Goal: Task Accomplishment & Management: Use online tool/utility

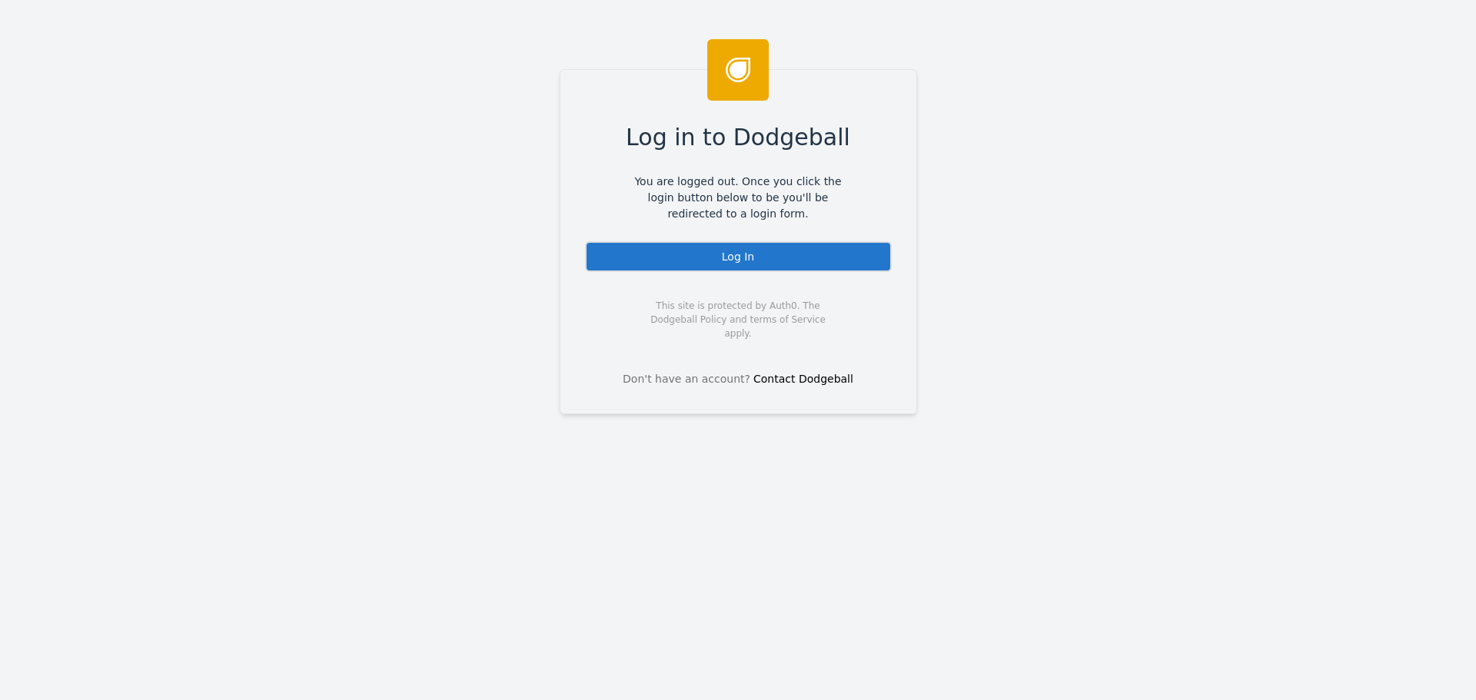
click at [719, 256] on div "Log In" at bounding box center [738, 256] width 307 height 31
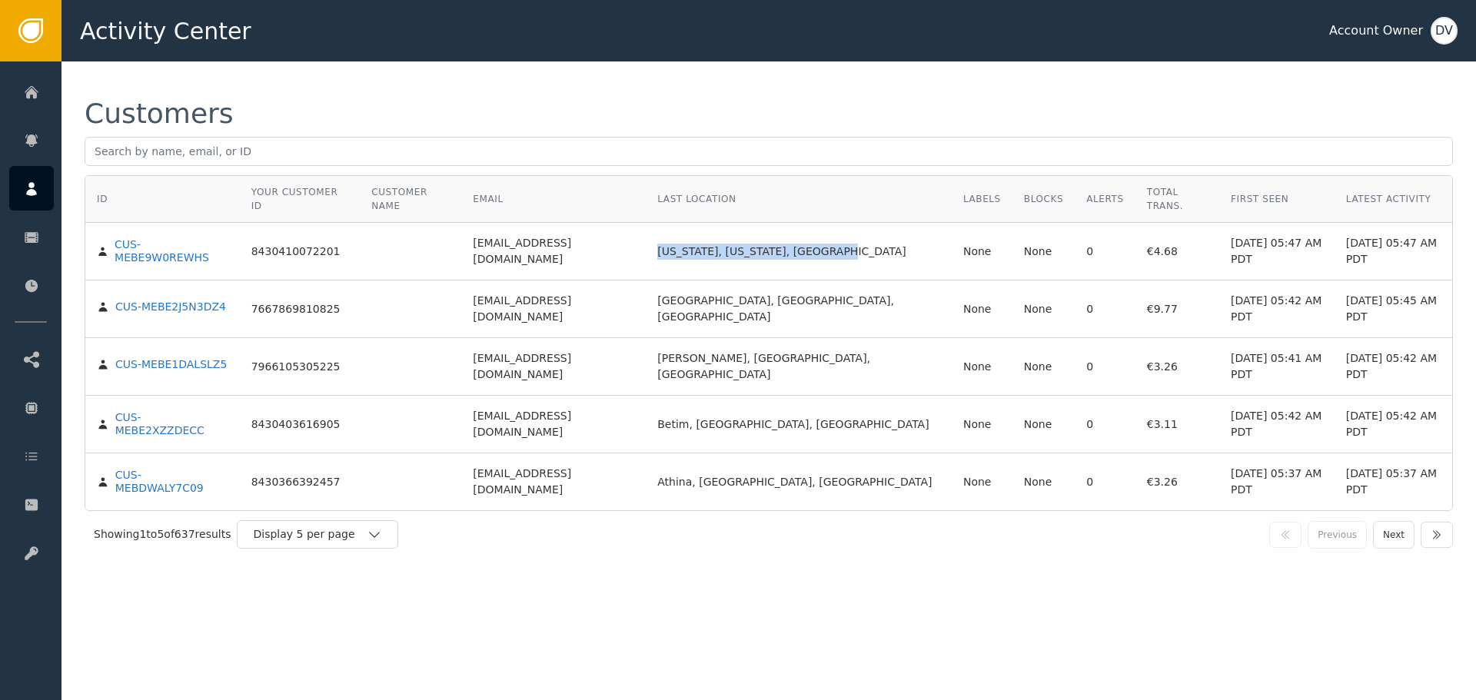
drag, startPoint x: 697, startPoint y: 226, endPoint x: 812, endPoint y: 229, distance: 115.3
click at [812, 229] on td "[US_STATE], [US_STATE], [GEOGRAPHIC_DATA]" at bounding box center [799, 252] width 306 height 58
click at [812, 228] on td "[US_STATE], [US_STATE], [GEOGRAPHIC_DATA]" at bounding box center [799, 252] width 306 height 58
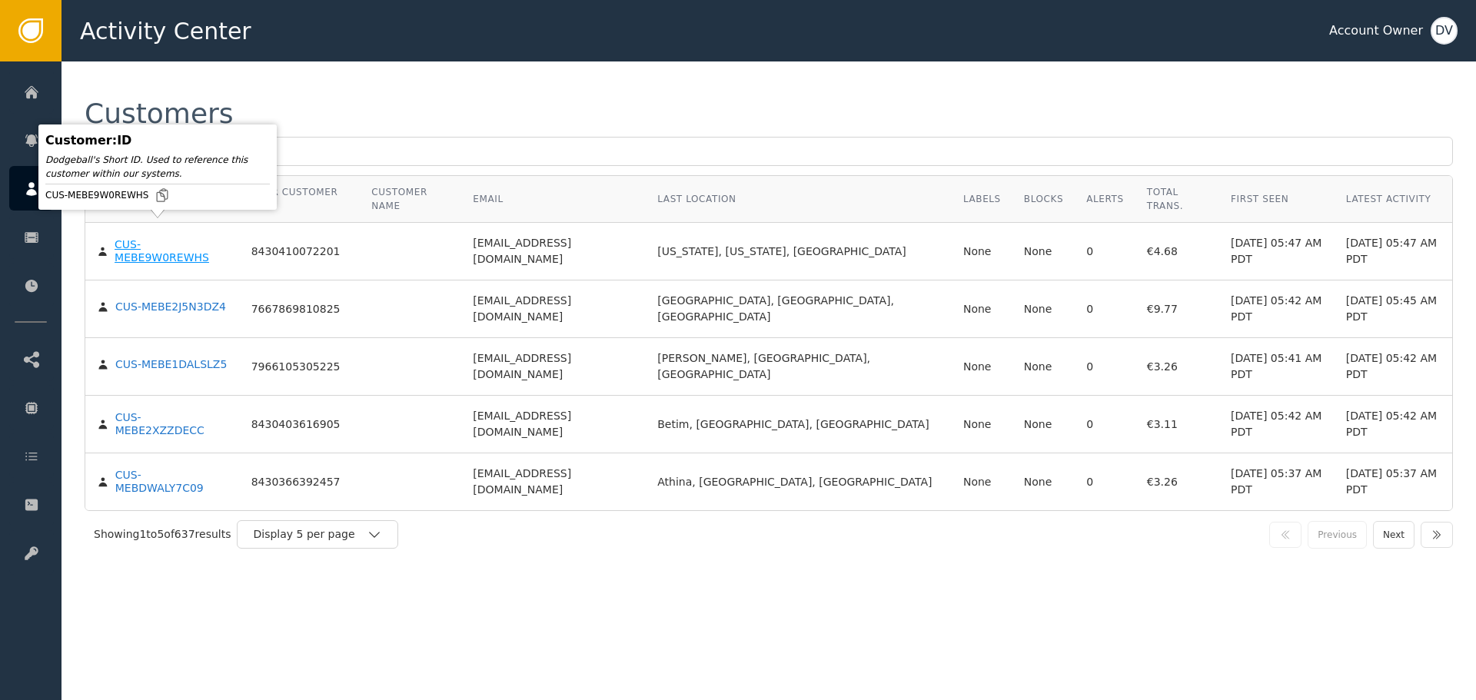
click at [164, 238] on div "CUS-MEBE9W0REWHS" at bounding box center [172, 251] width 114 height 27
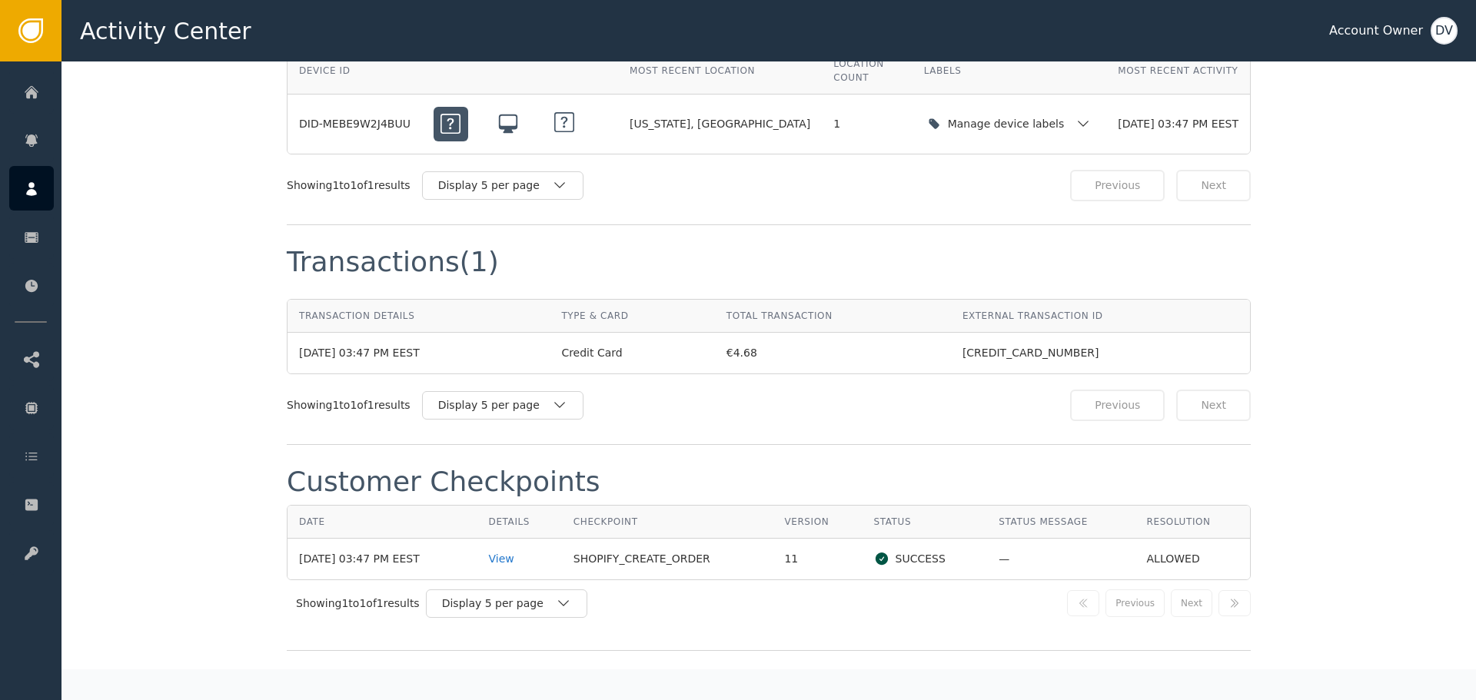
scroll to position [1384, 0]
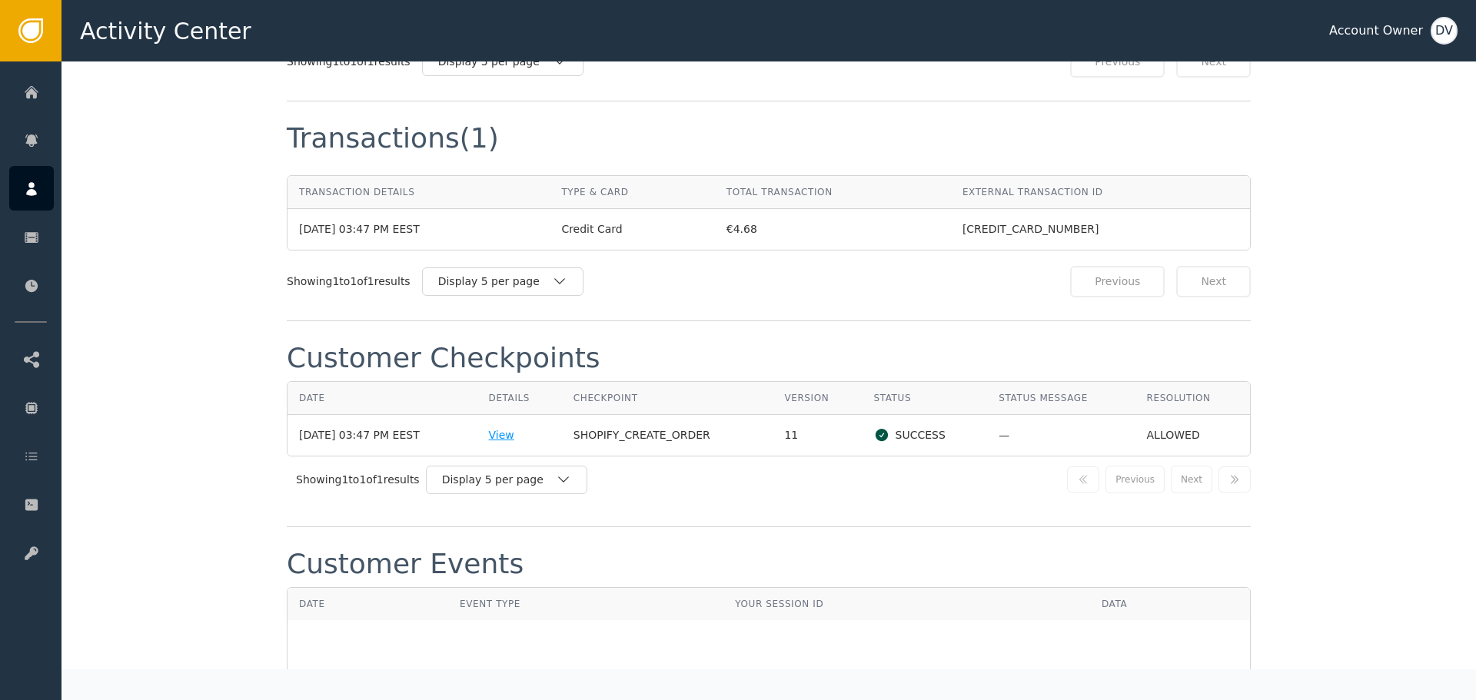
click at [519, 427] on div "View" at bounding box center [519, 435] width 61 height 16
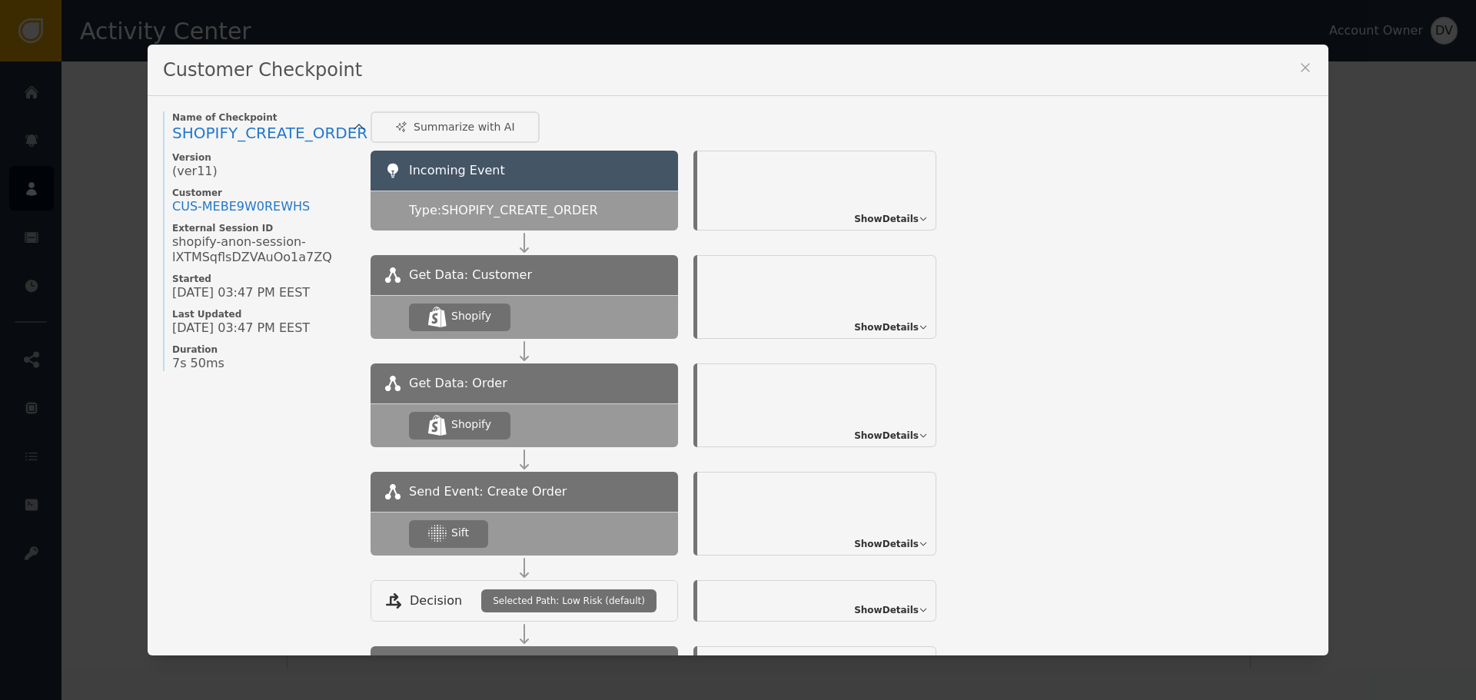
click at [877, 543] on span "Show Details" at bounding box center [886, 544] width 65 height 14
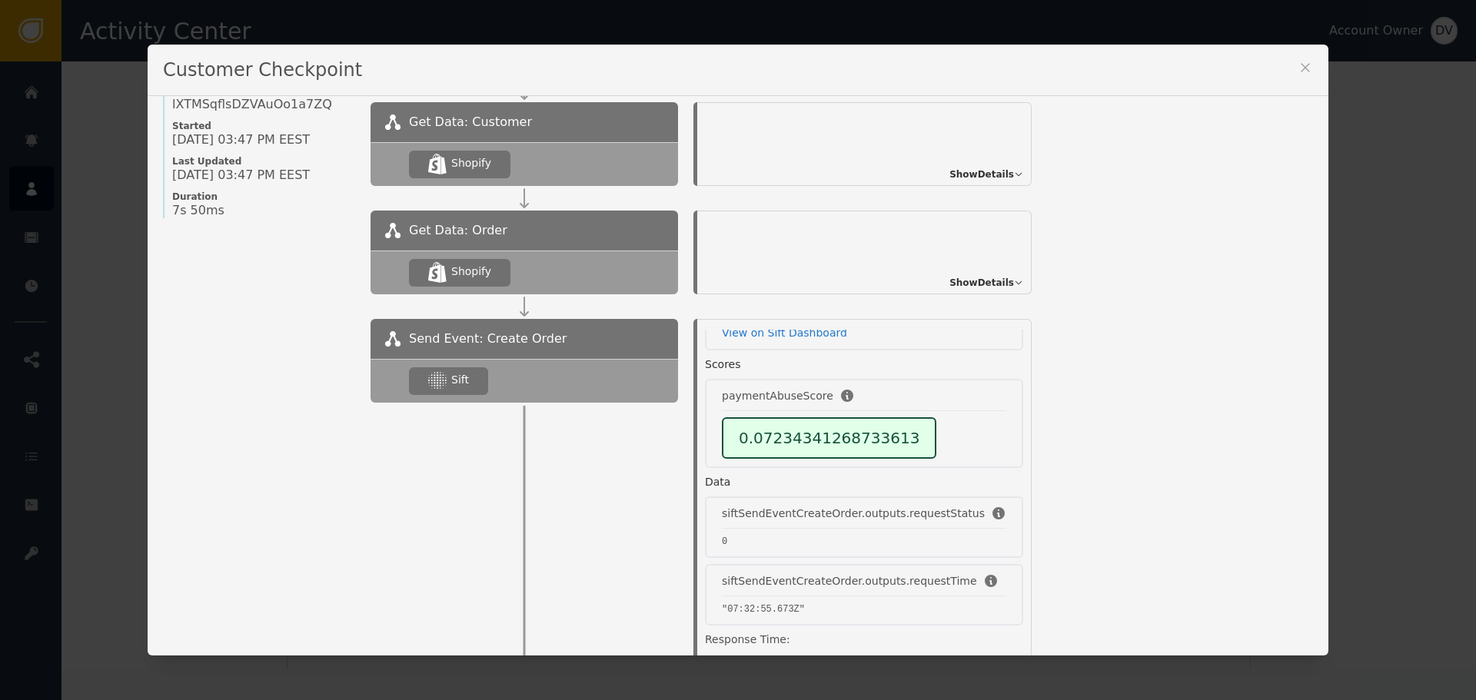
scroll to position [154, 0]
click at [1303, 65] on icon at bounding box center [1304, 67] width 15 height 15
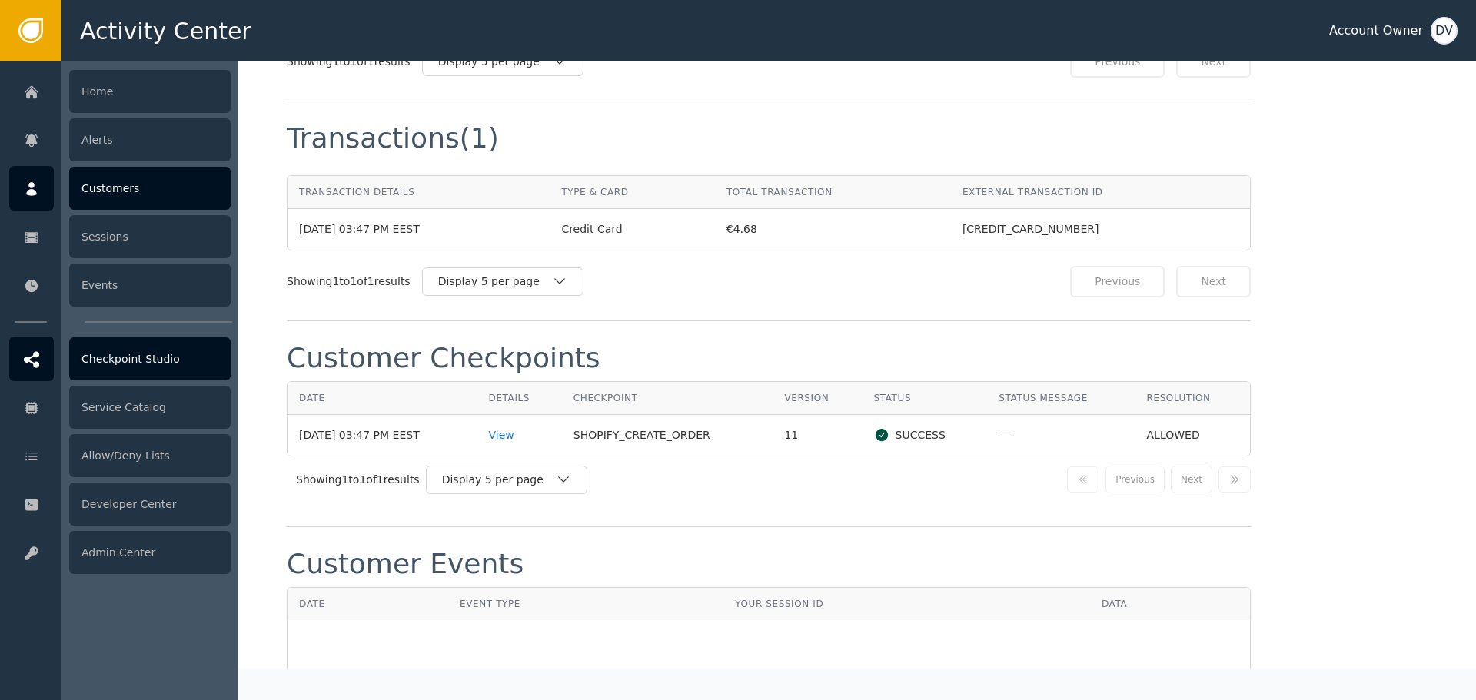
click at [176, 371] on div "Checkpoint Studio" at bounding box center [149, 358] width 161 height 43
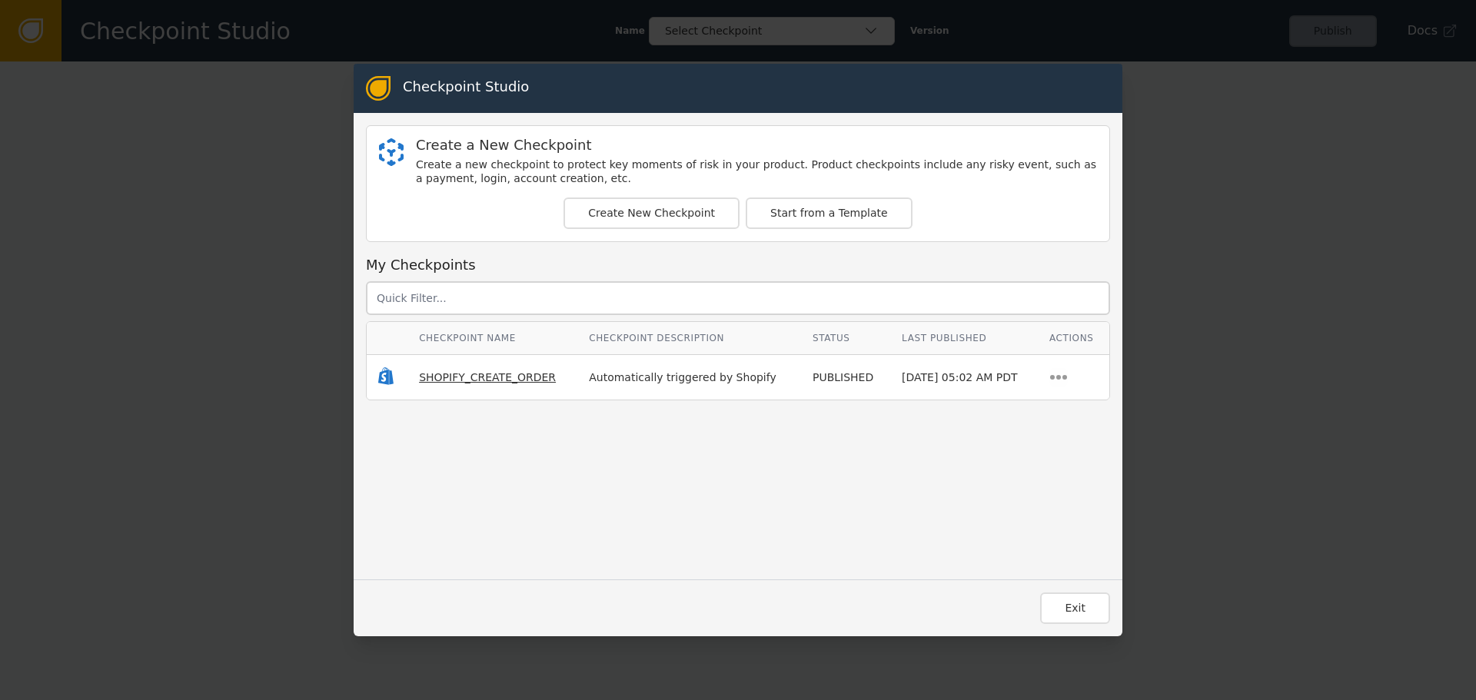
click at [461, 378] on span "SHOPIFY_CREATE_ORDER" at bounding box center [487, 377] width 137 height 12
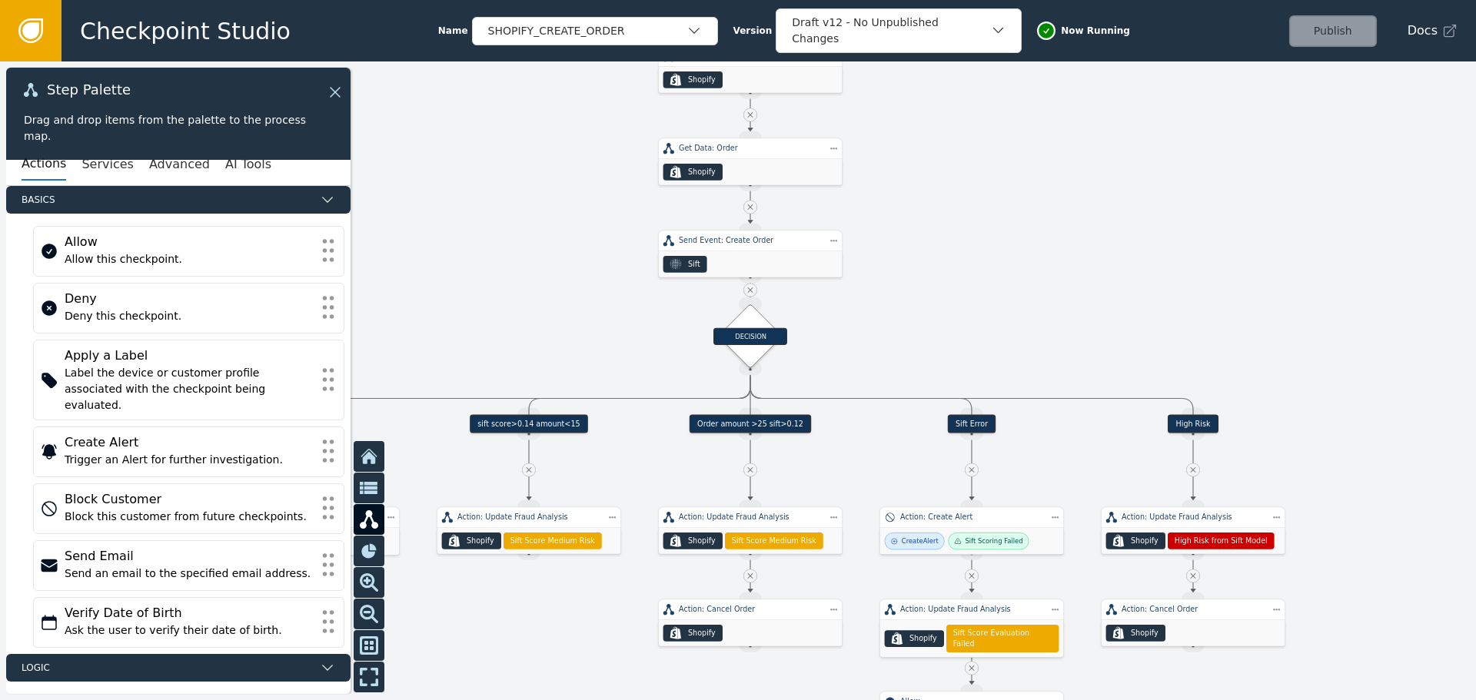
drag, startPoint x: 876, startPoint y: 472, endPoint x: 1001, endPoint y: 118, distance: 375.6
click at [1010, 119] on div at bounding box center [738, 380] width 1476 height 639
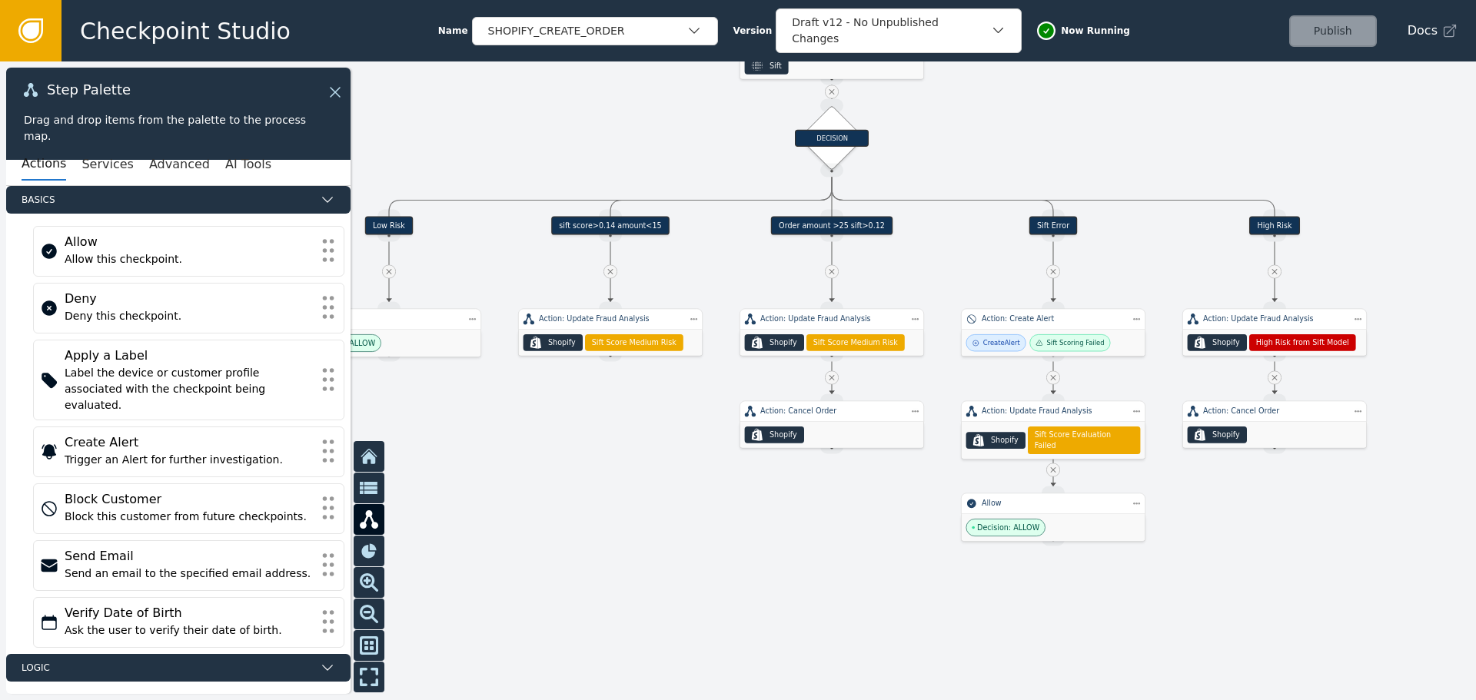
drag, startPoint x: 923, startPoint y: 284, endPoint x: 991, endPoint y: 134, distance: 164.4
click at [991, 134] on div at bounding box center [738, 380] width 1476 height 639
click at [601, 331] on div ".shopify-icon_svg__st0{fill:currentColor} Shopify Sift Score Medium Risk" at bounding box center [611, 343] width 184 height 26
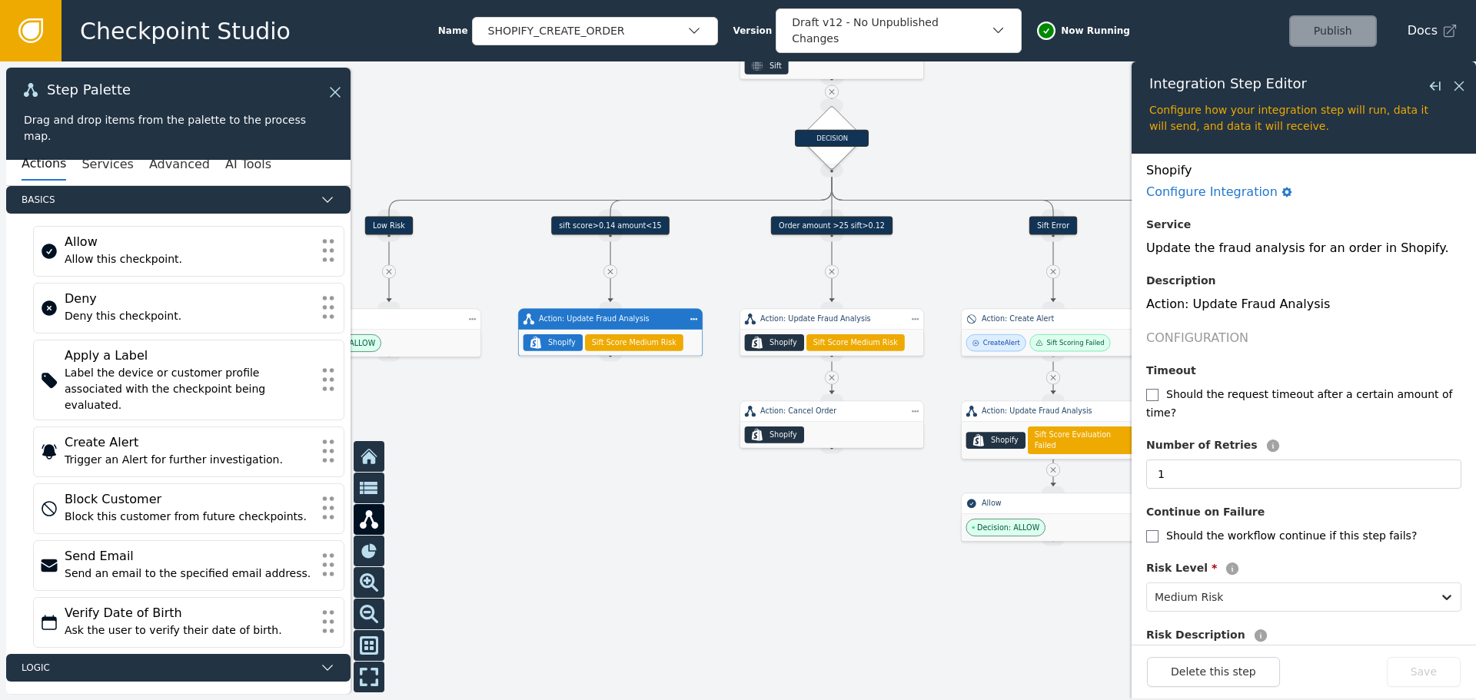
scroll to position [152, 0]
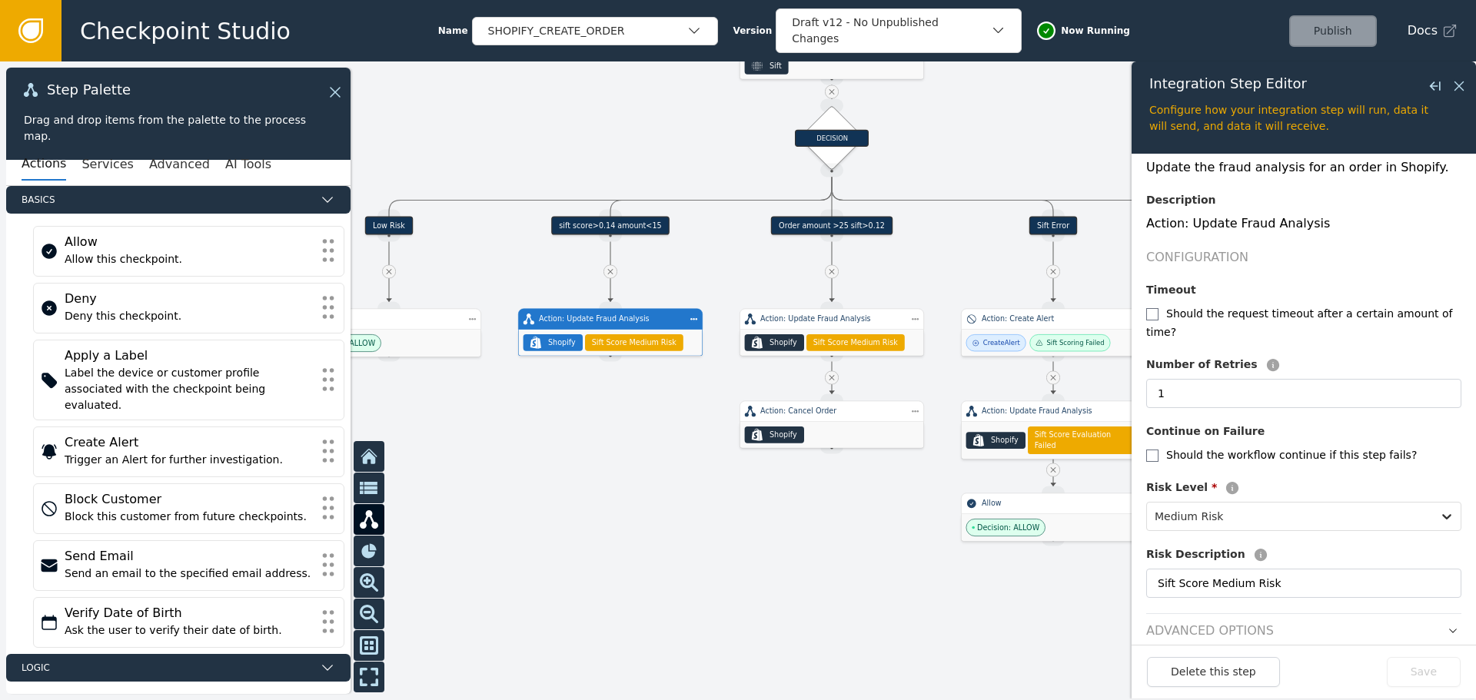
click at [673, 569] on div at bounding box center [738, 380] width 1476 height 639
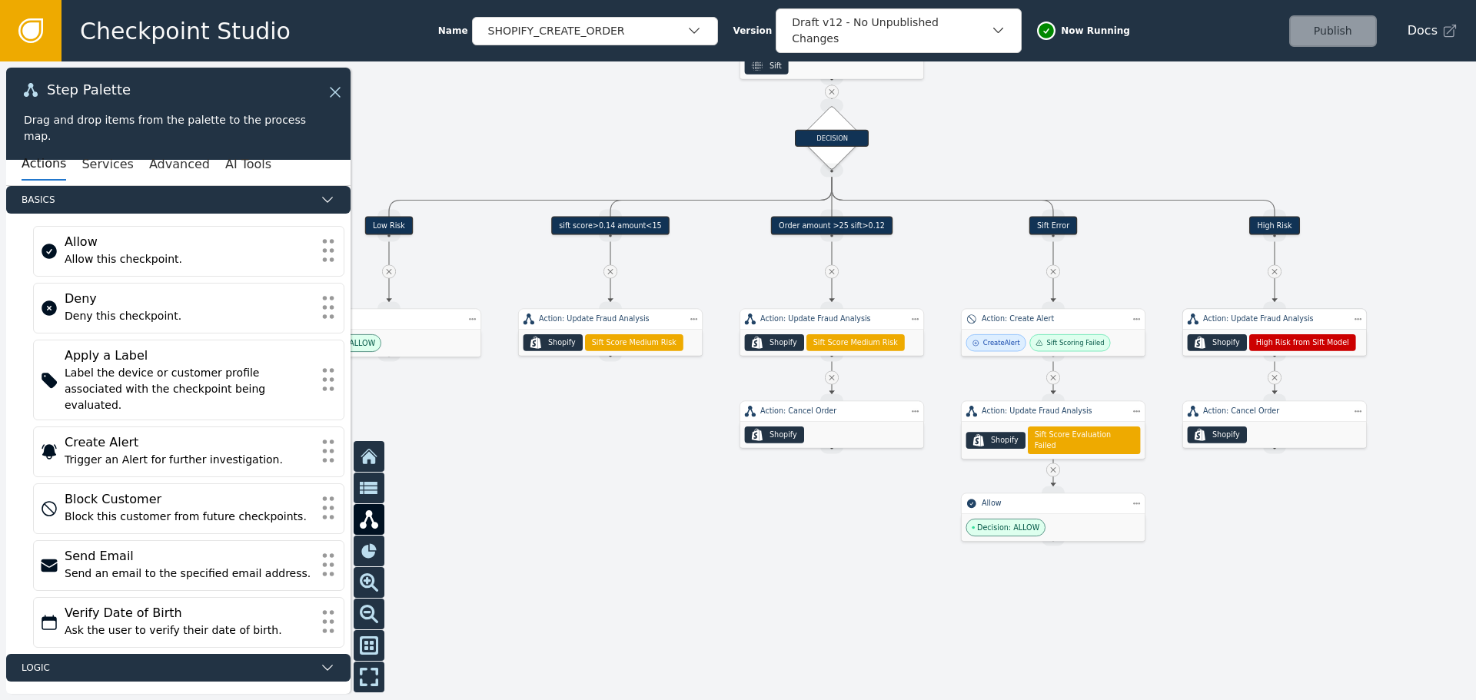
click at [1301, 338] on span "High Risk from Sift Model" at bounding box center [1302, 342] width 93 height 11
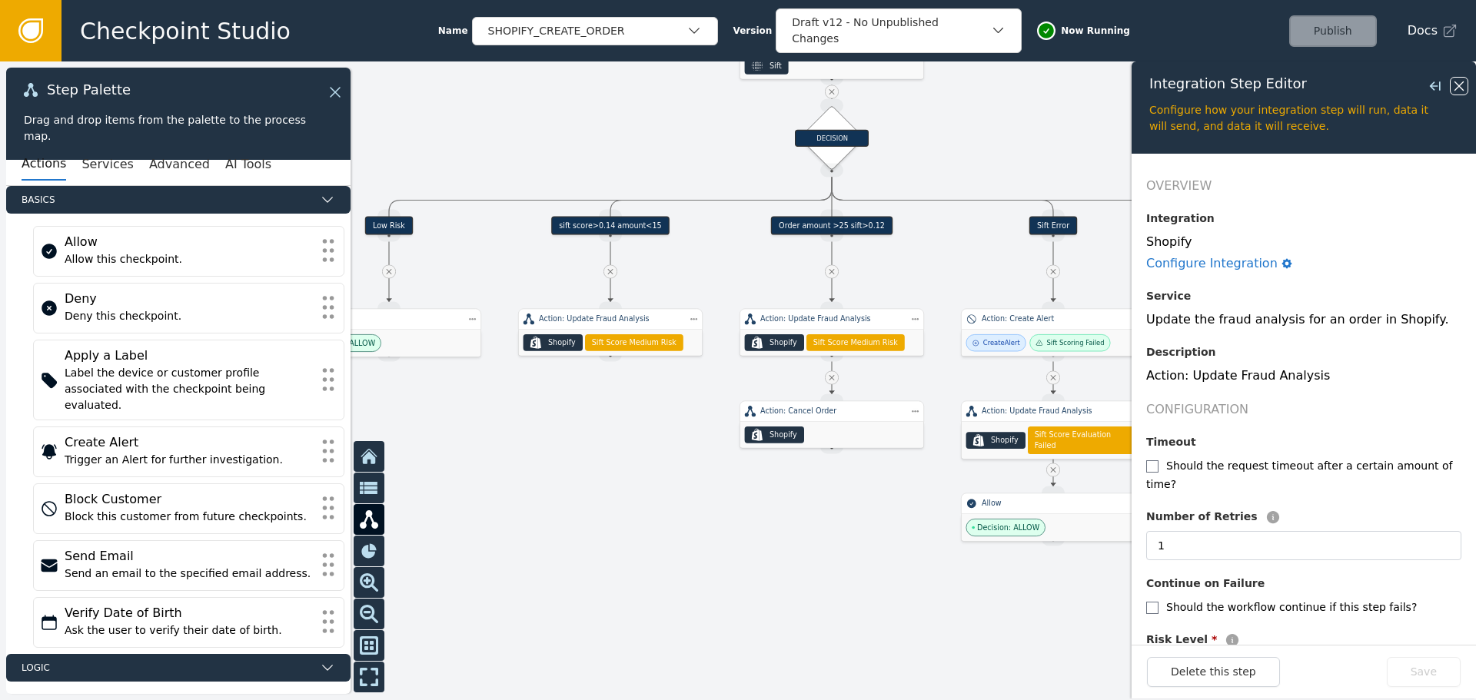
click at [1458, 88] on icon at bounding box center [1458, 86] width 17 height 17
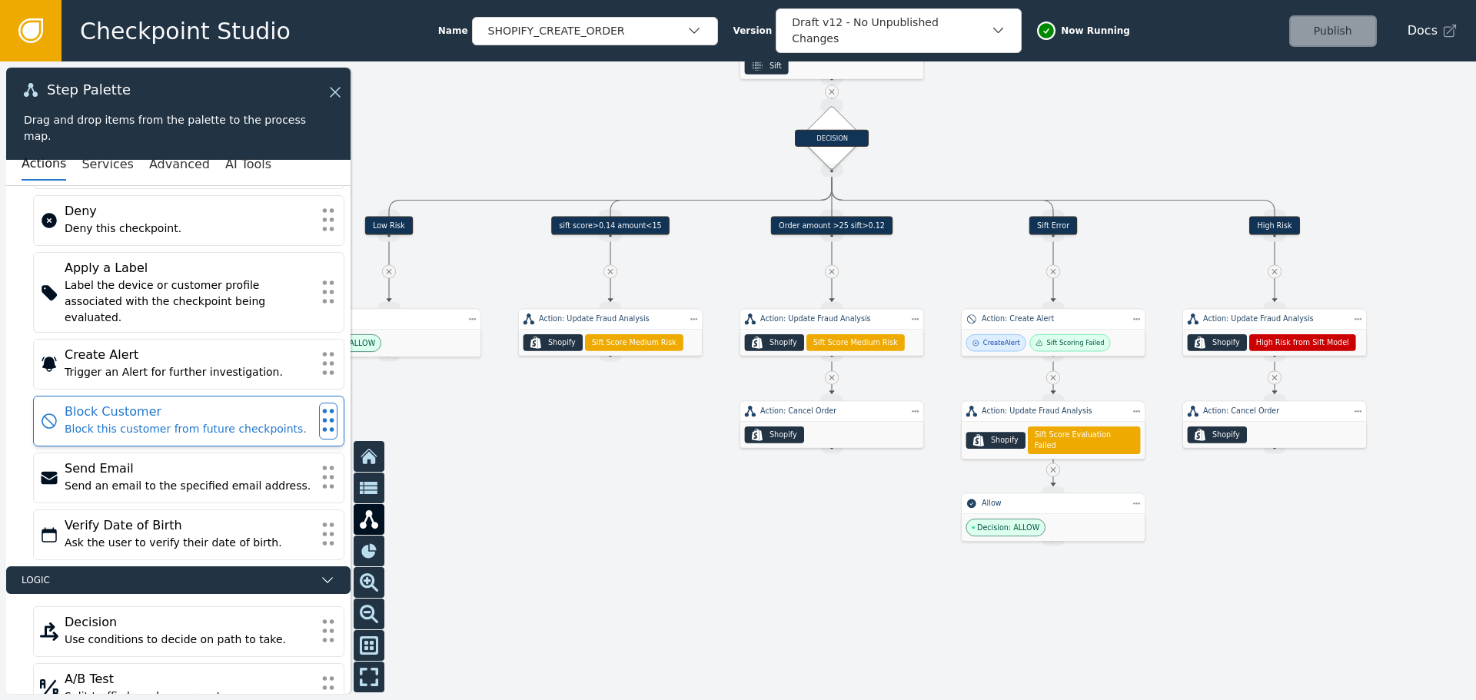
scroll to position [91, 0]
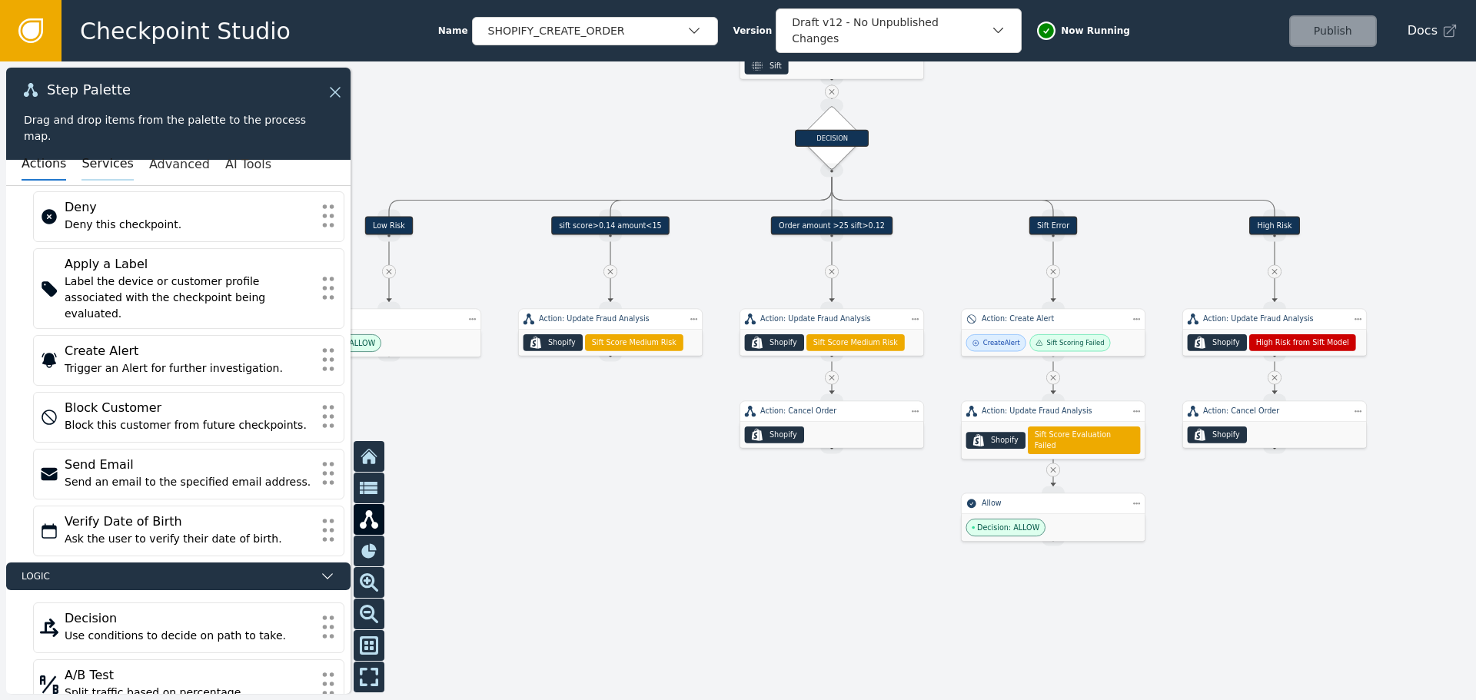
click at [95, 168] on button "Services" at bounding box center [107, 164] width 52 height 32
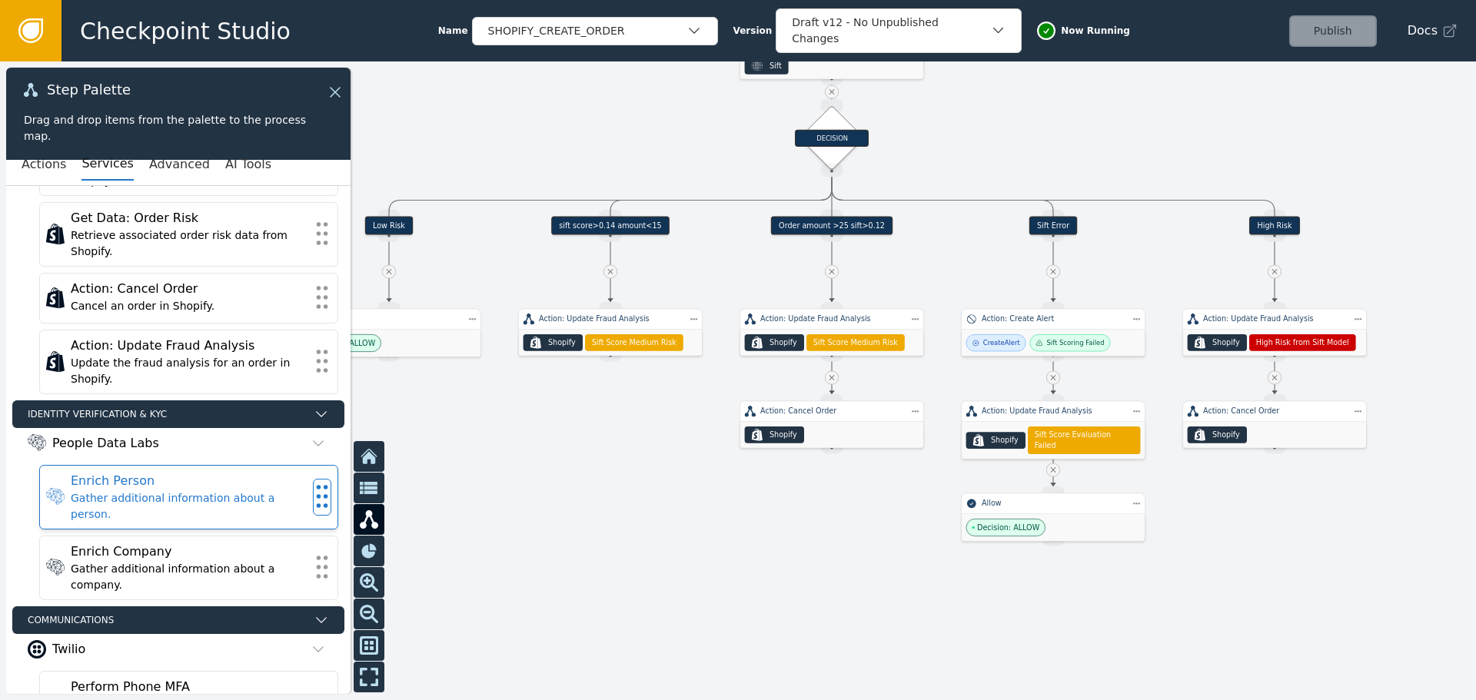
scroll to position [414, 0]
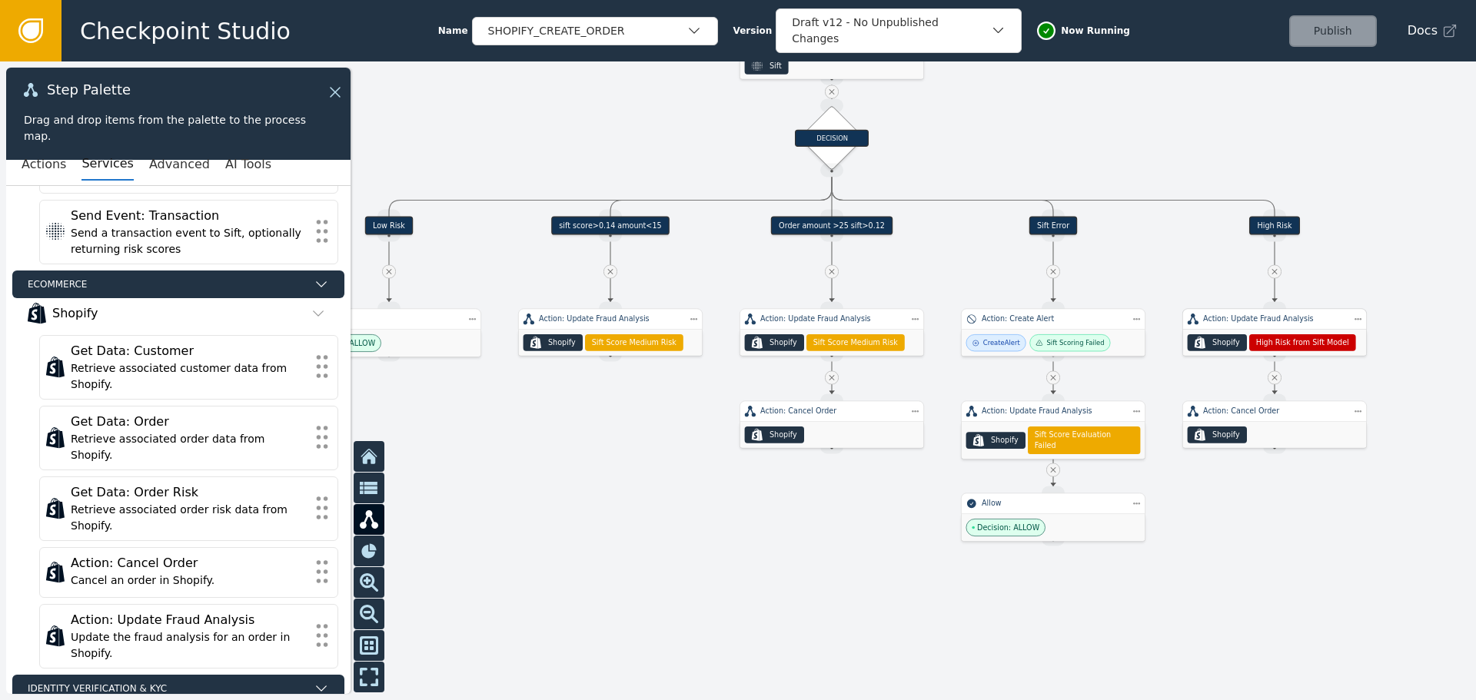
click at [1234, 327] on div "Action: Update Fraud Analysis" at bounding box center [1274, 320] width 184 height 22
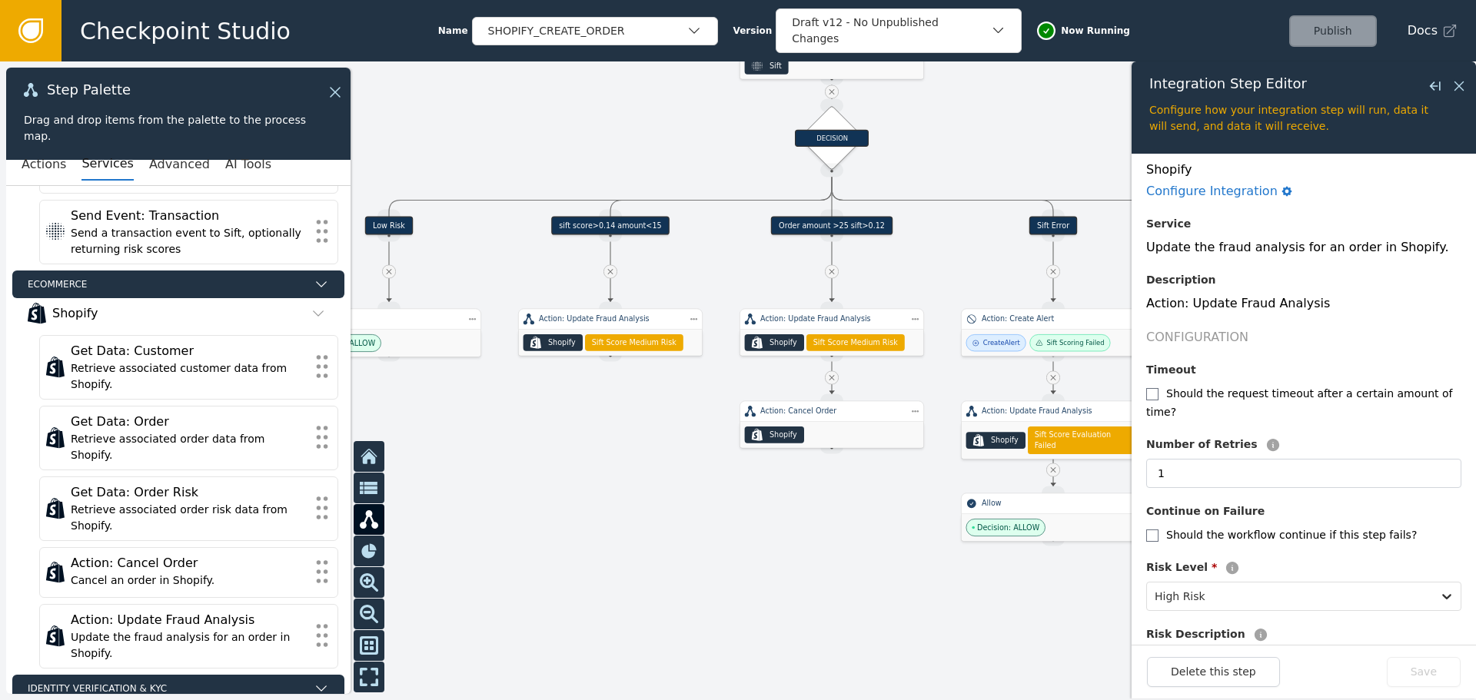
scroll to position [152, 0]
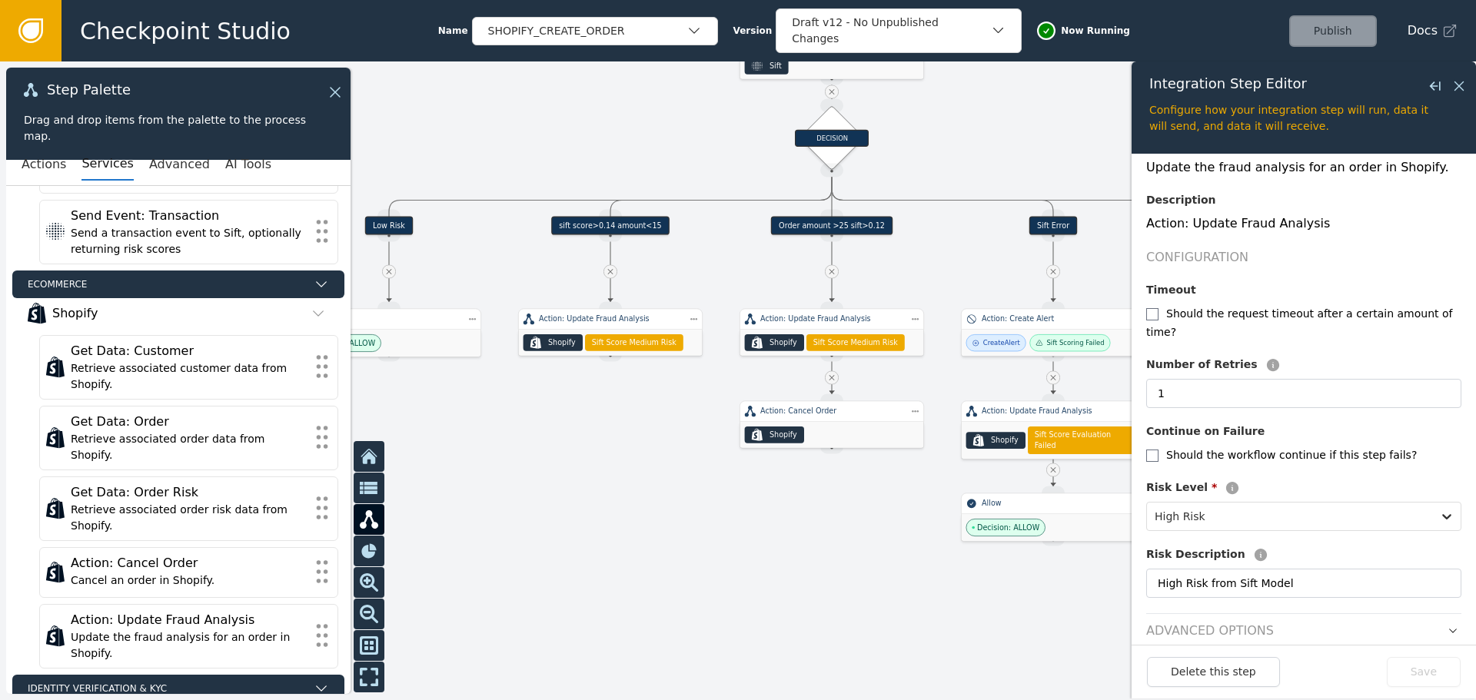
click at [1403, 613] on header "Advanced Options" at bounding box center [1303, 626] width 315 height 27
click at [1447, 626] on icon "button" at bounding box center [1452, 631] width 11 height 11
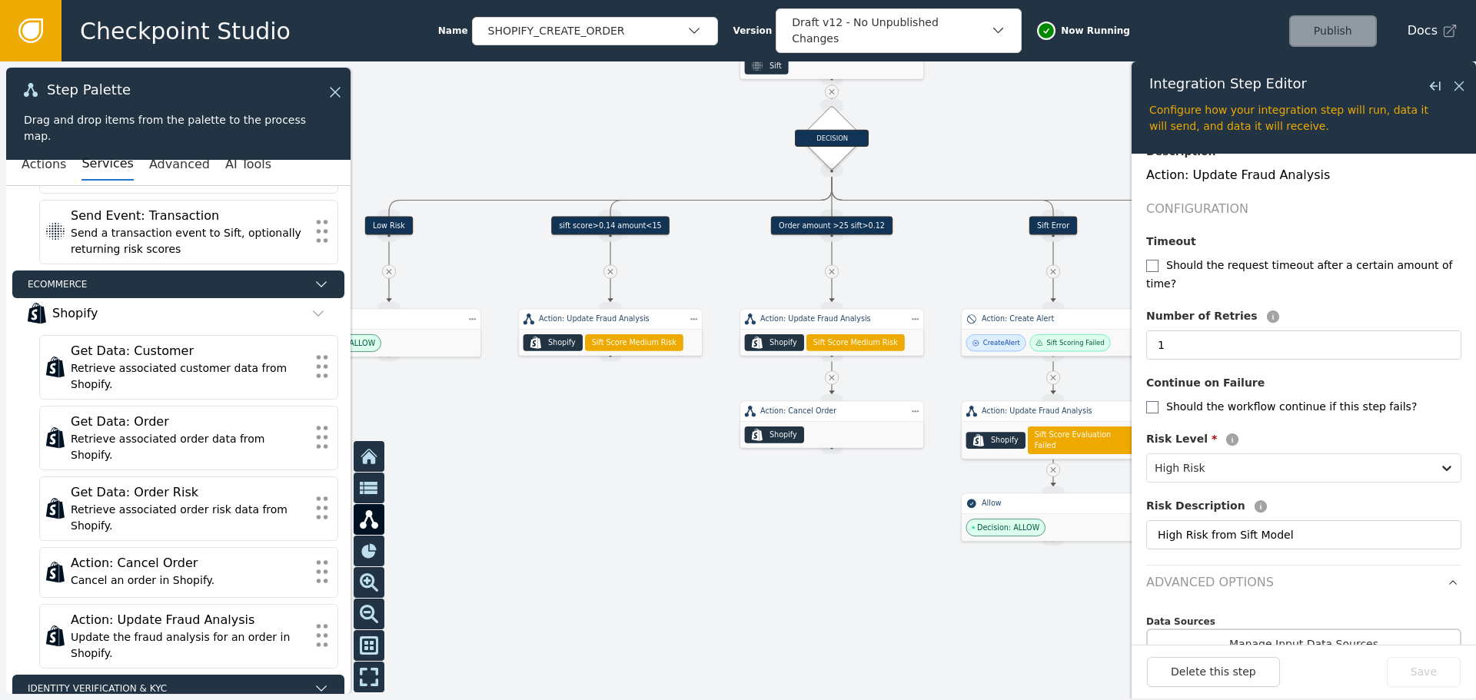
scroll to position [221, 0]
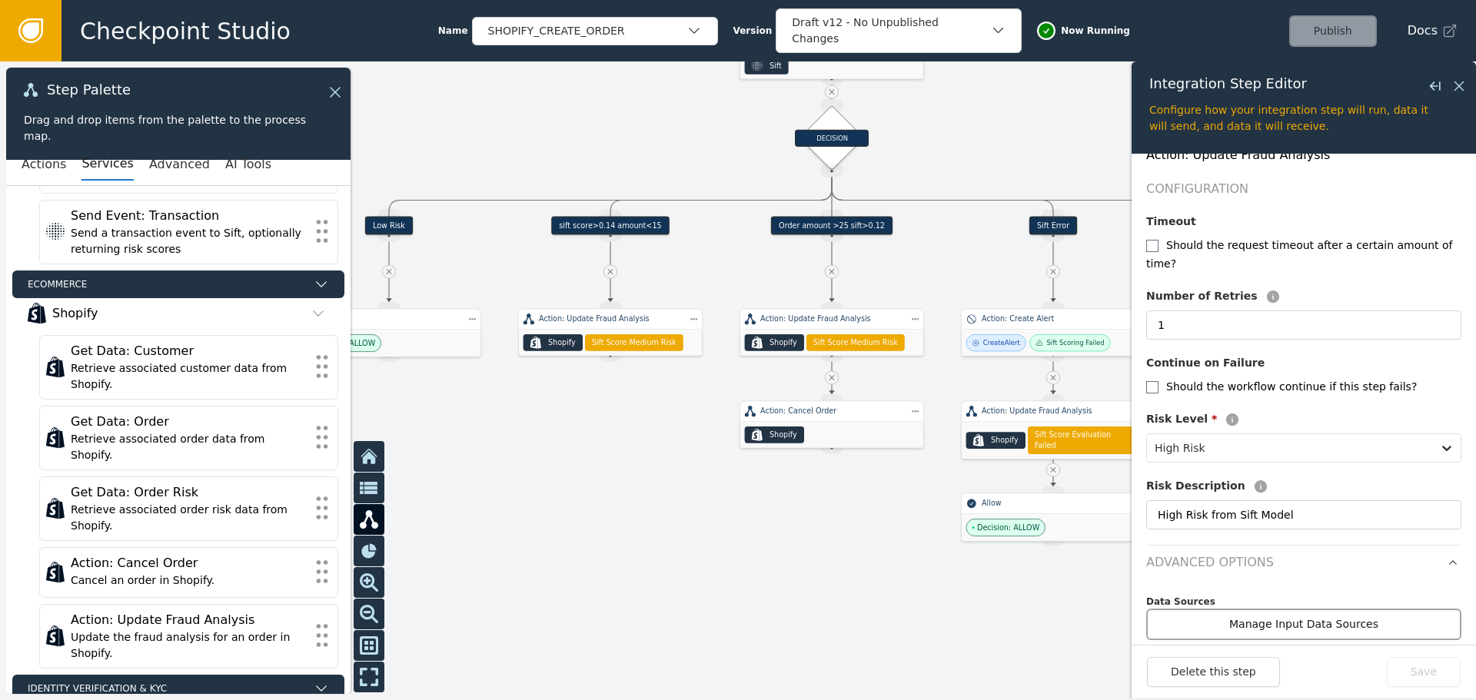
click at [1394, 609] on button "Manage Input Data Sources" at bounding box center [1303, 625] width 315 height 32
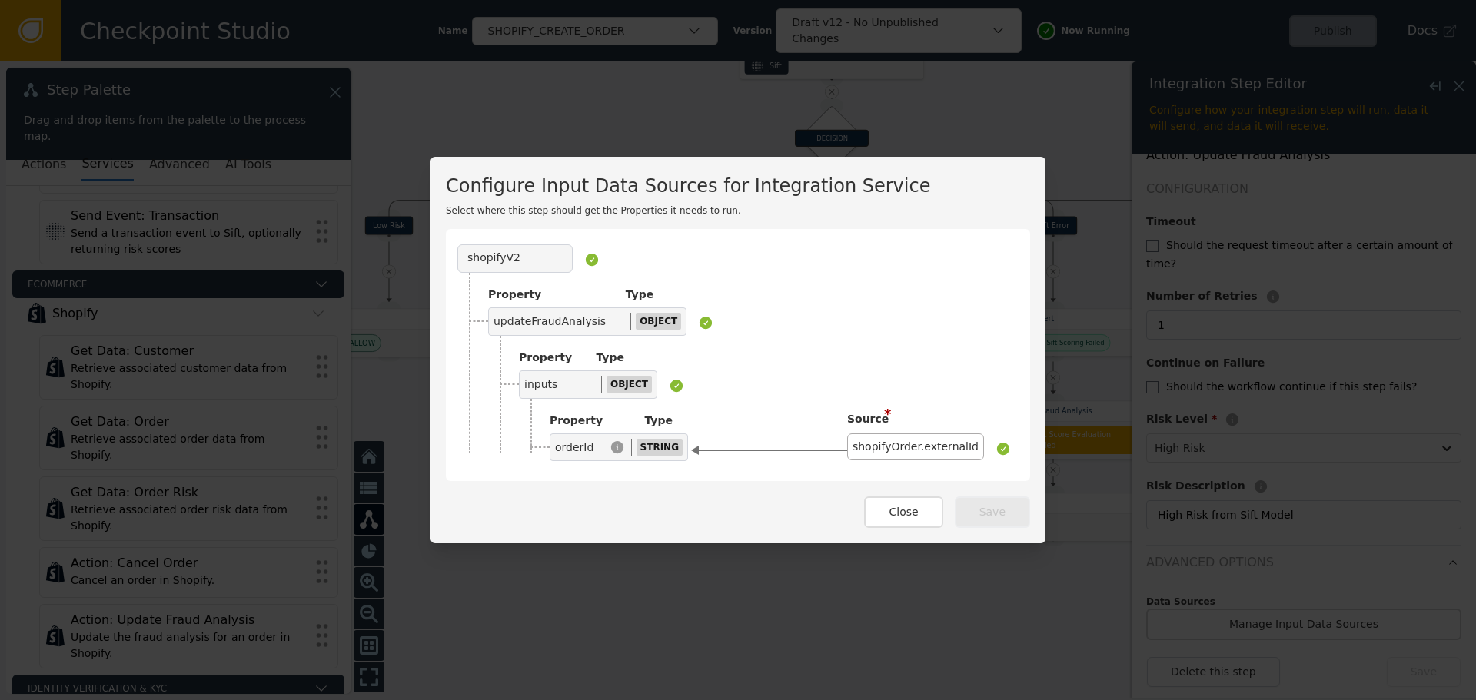
click at [1327, 585] on div "Configure Input Data Sources for Integration Service Select where this step sho…" at bounding box center [738, 350] width 1476 height 700
click at [907, 511] on button "Close" at bounding box center [903, 513] width 78 height 32
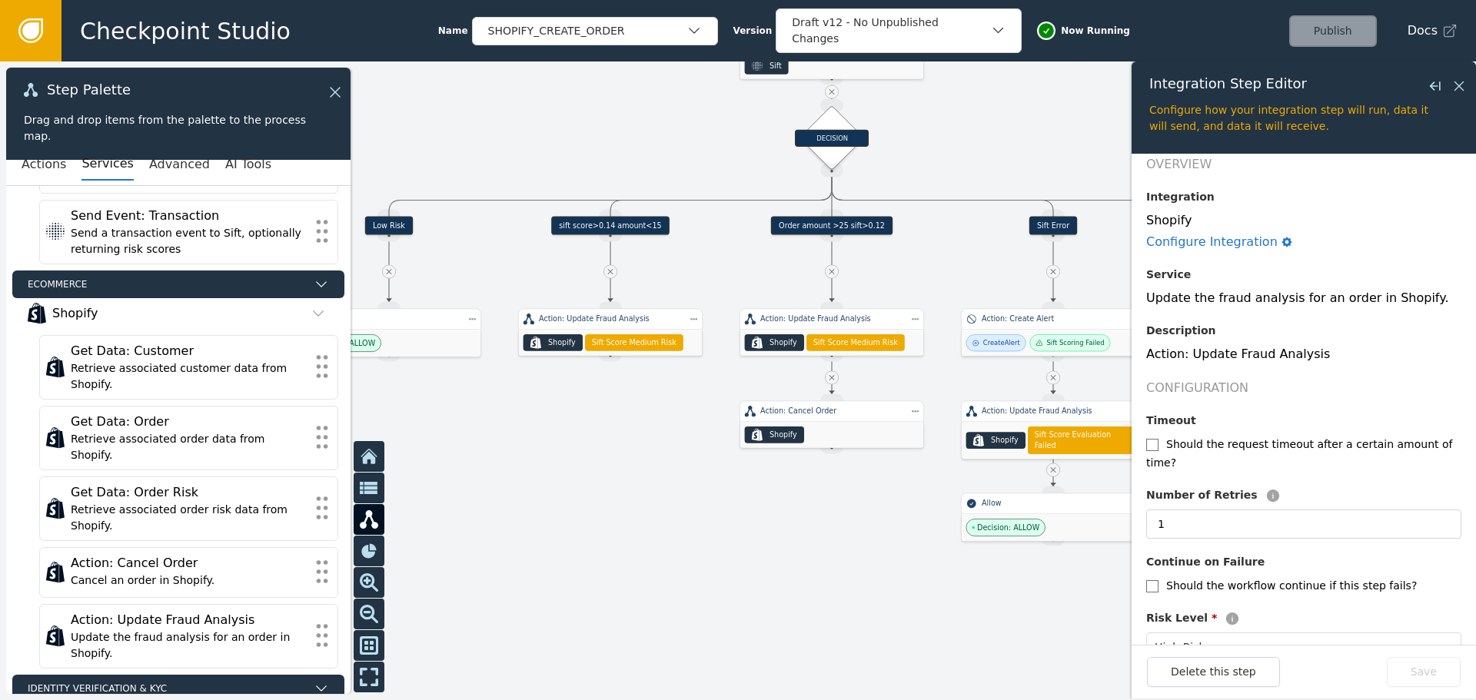
scroll to position [0, 0]
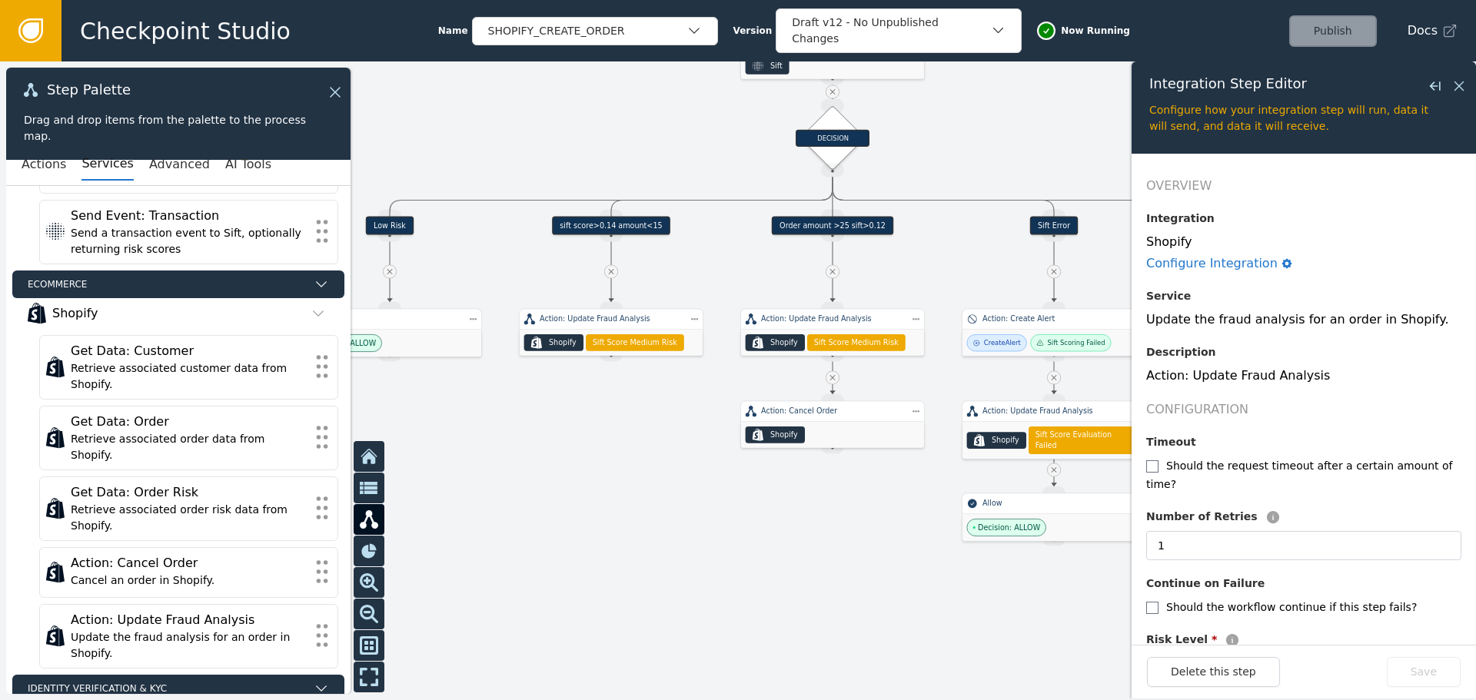
click at [579, 433] on div at bounding box center [738, 380] width 1476 height 639
click at [596, 477] on div at bounding box center [738, 380] width 1476 height 639
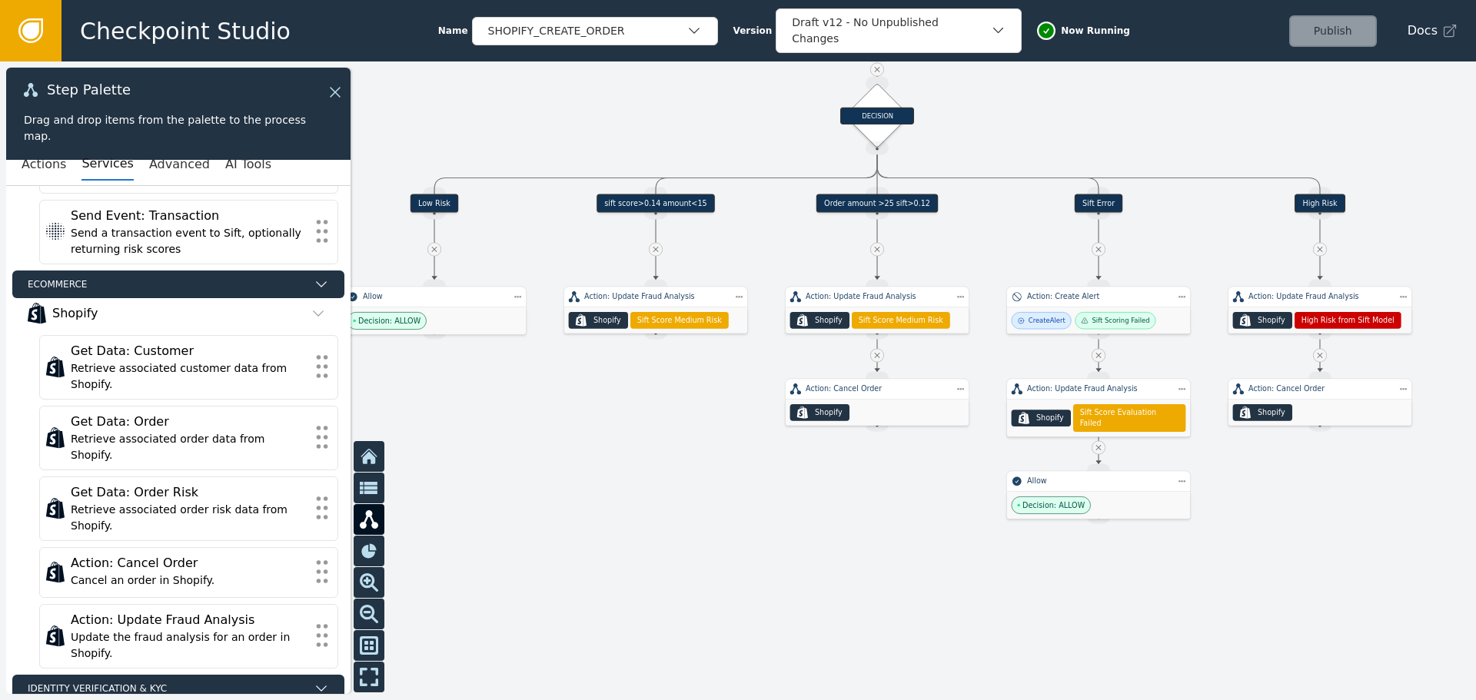
drag, startPoint x: 774, startPoint y: 540, endPoint x: 825, endPoint y: 514, distance: 56.7
click at [825, 514] on div at bounding box center [738, 380] width 1476 height 639
click at [660, 201] on div "sift score>0.14 amount<15" at bounding box center [655, 203] width 118 height 18
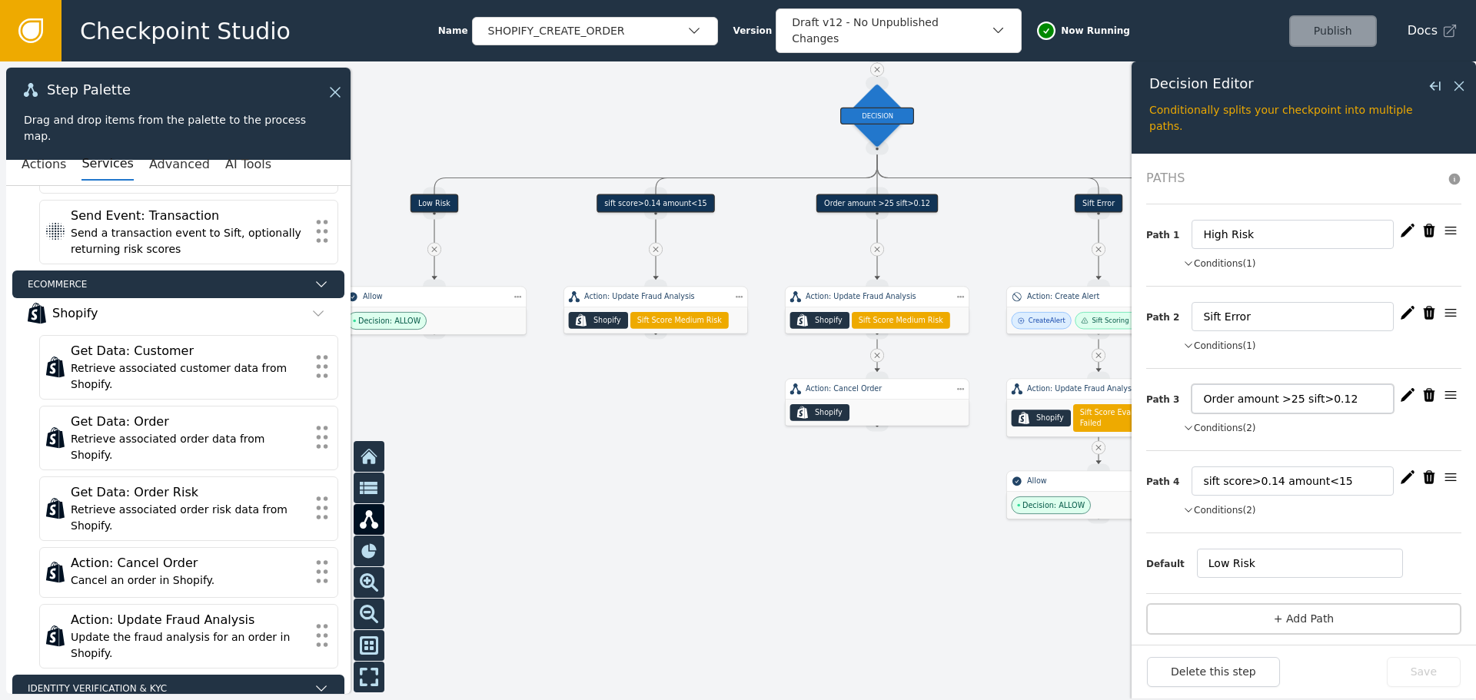
click at [1199, 401] on input "Order amount >25 sift>0.12" at bounding box center [1292, 398] width 202 height 29
type input "Medium Order amount >25 sift>0.12"
click at [1196, 491] on input "sift score>0.14 amount<15" at bounding box center [1292, 481] width 202 height 29
type input "Medium sift score>0.14 amount<15"
click at [1434, 671] on button "Save" at bounding box center [1424, 672] width 74 height 30
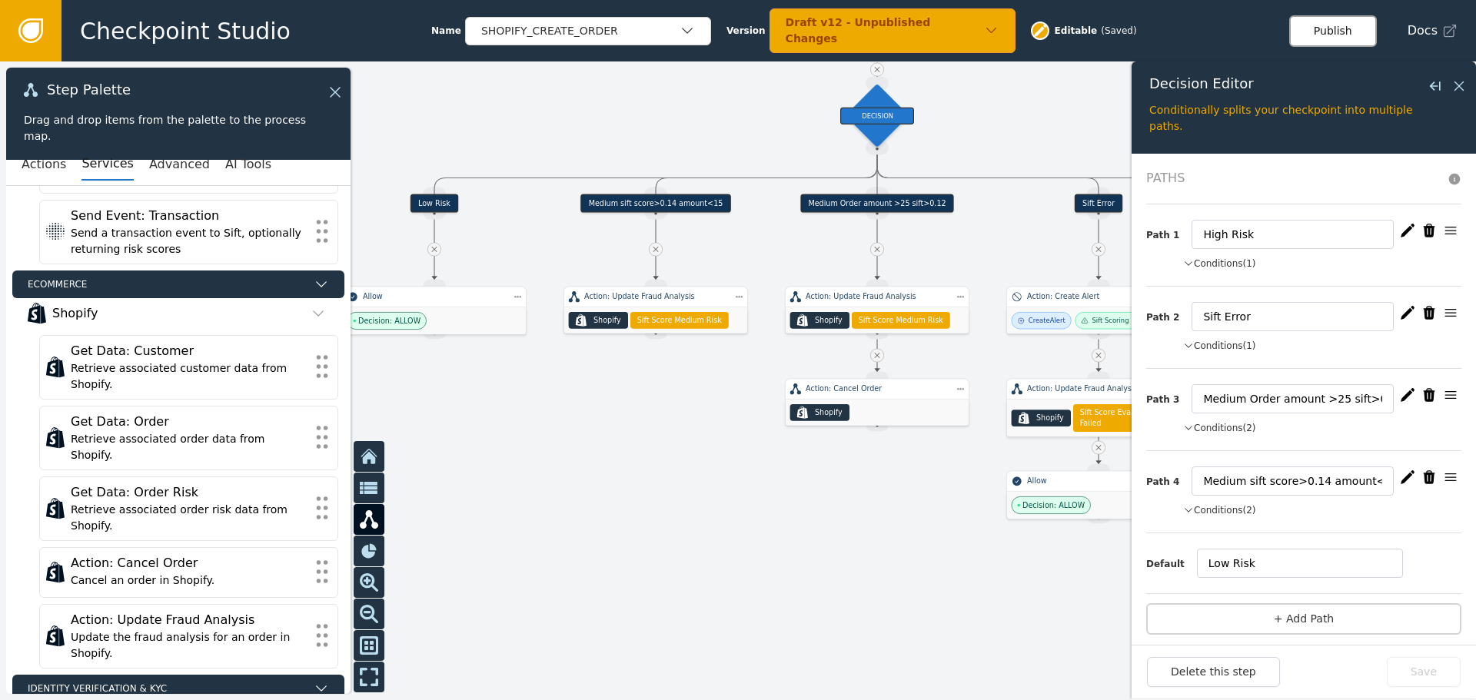
click at [1352, 36] on button "Publish" at bounding box center [1333, 31] width 88 height 32
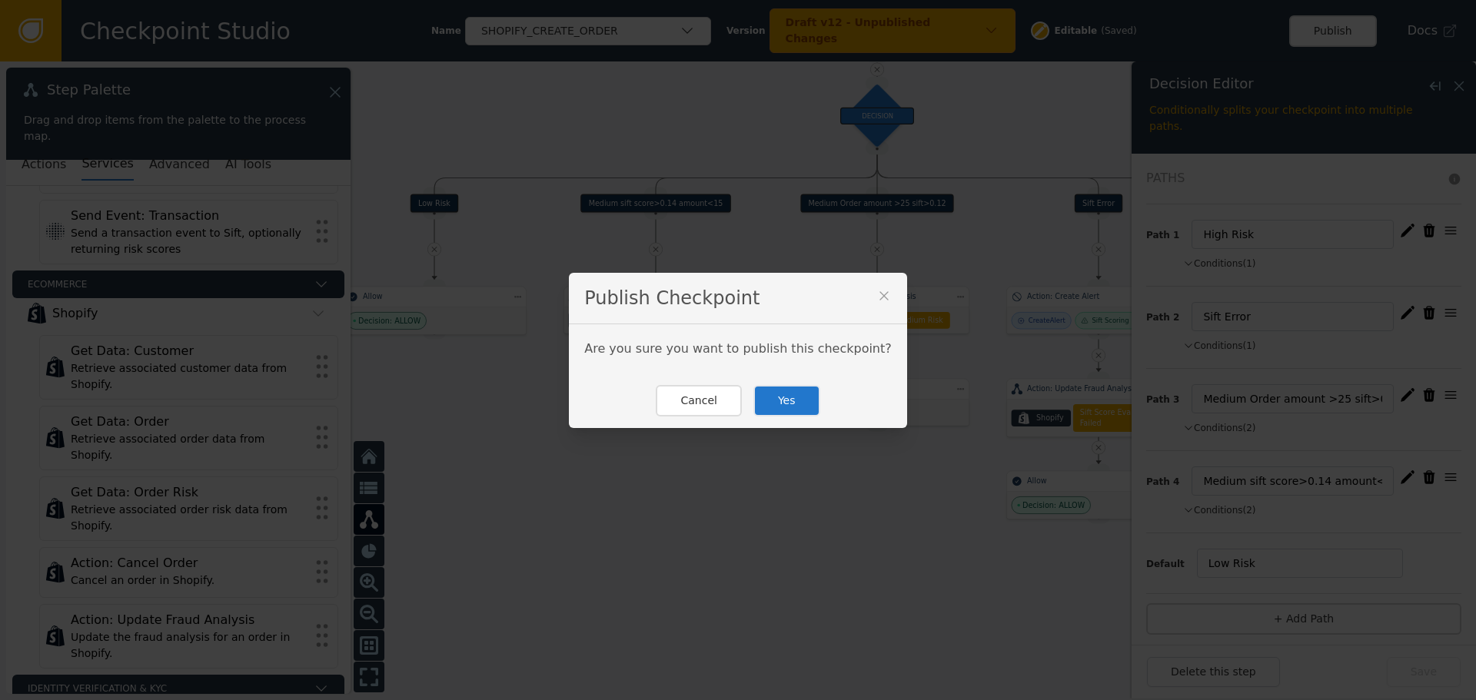
click at [786, 399] on button "Yes" at bounding box center [786, 401] width 67 height 32
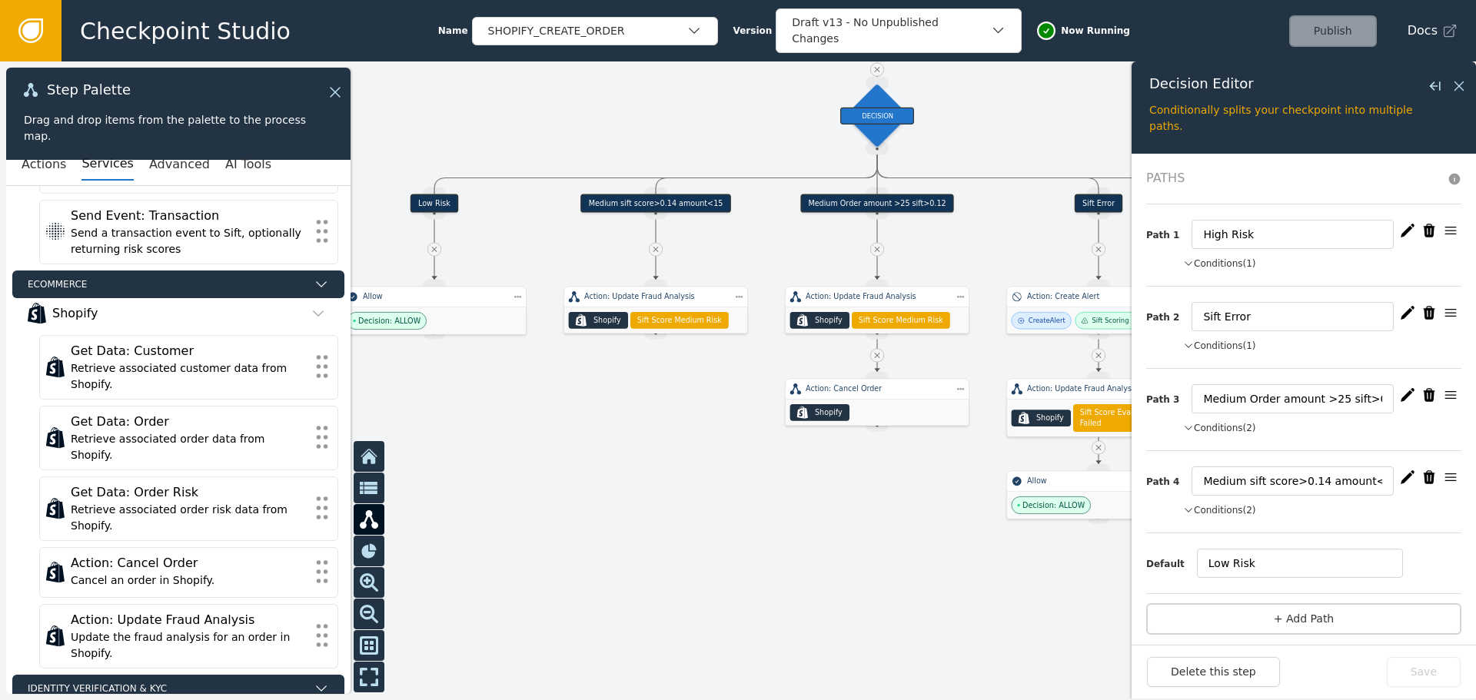
click at [631, 210] on div "Medium sift score>0.14 amount<15" at bounding box center [655, 203] width 150 height 18
click at [663, 413] on div at bounding box center [738, 380] width 1476 height 639
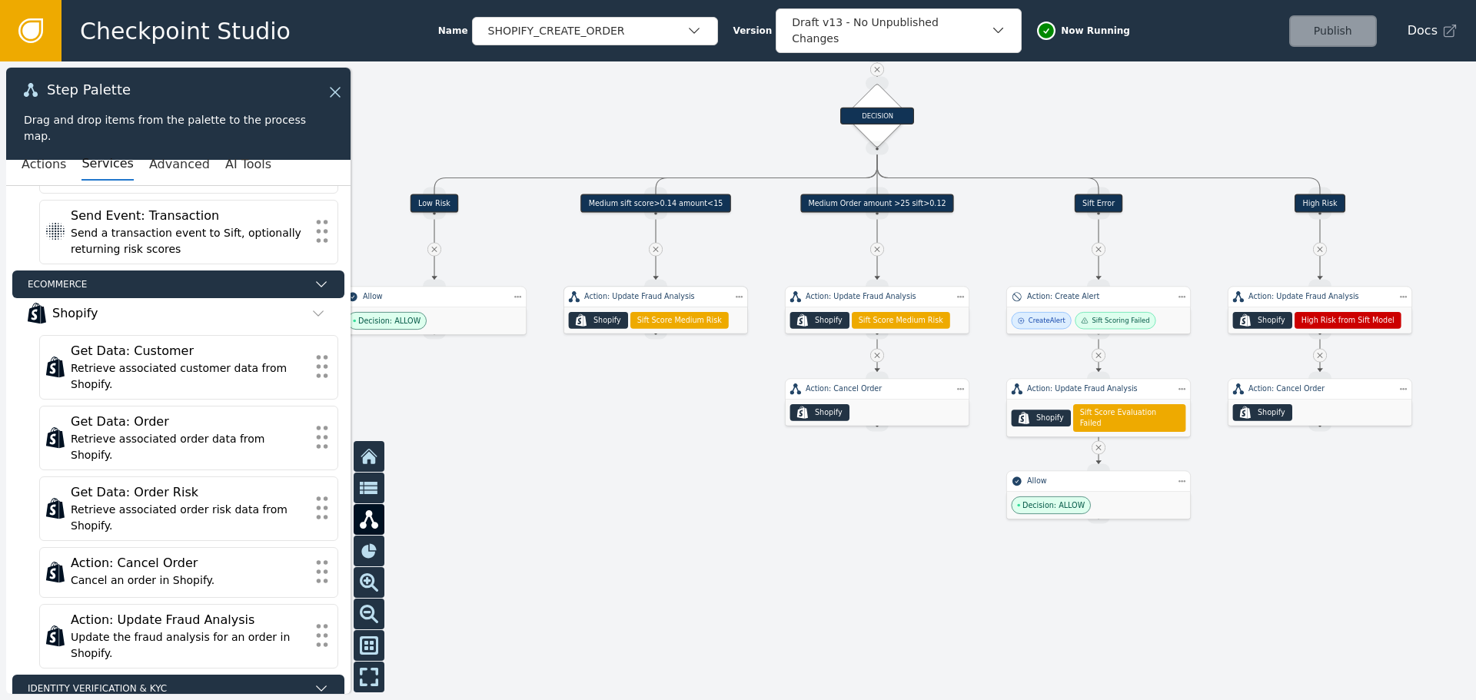
click at [623, 309] on div ".shopify-icon_svg__st0{fill:currentColor} Shopify Sift Score Medium Risk" at bounding box center [656, 320] width 184 height 26
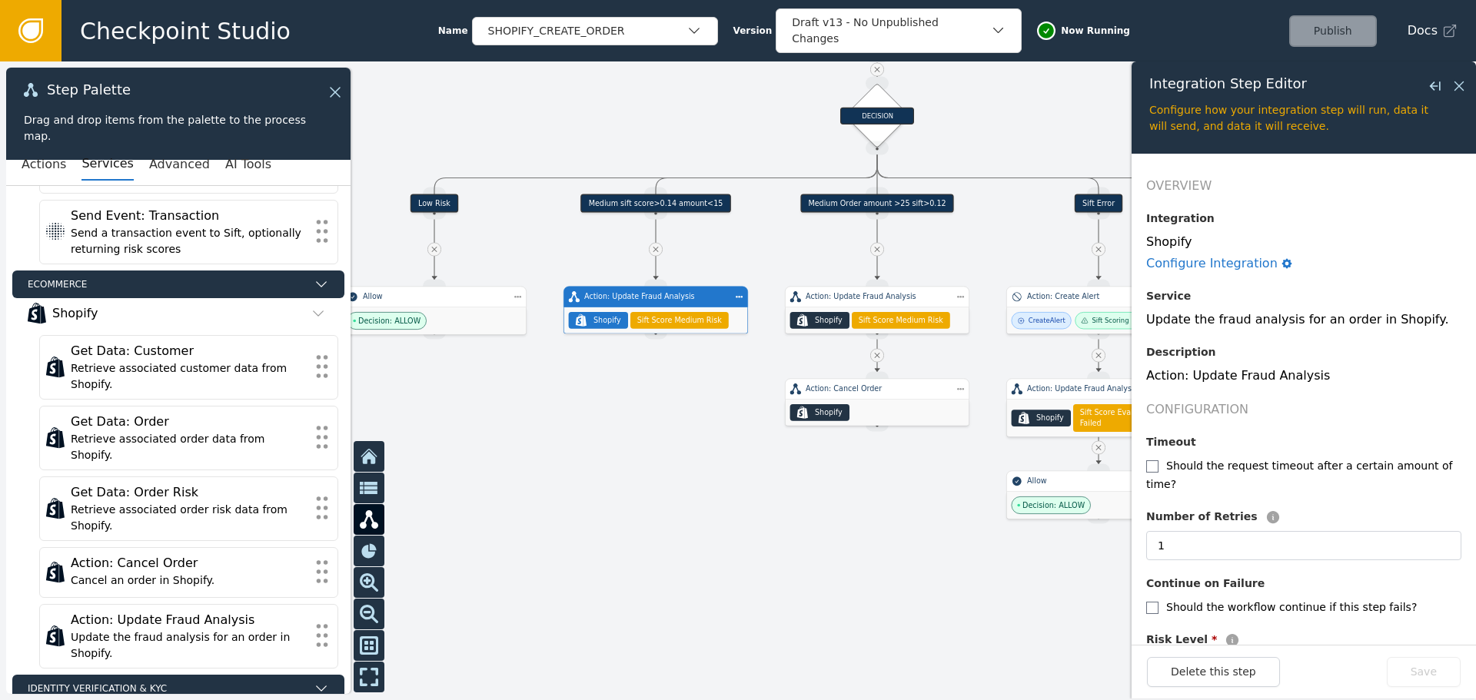
click at [638, 207] on div "Medium sift score>0.14 amount<15" at bounding box center [655, 203] width 150 height 18
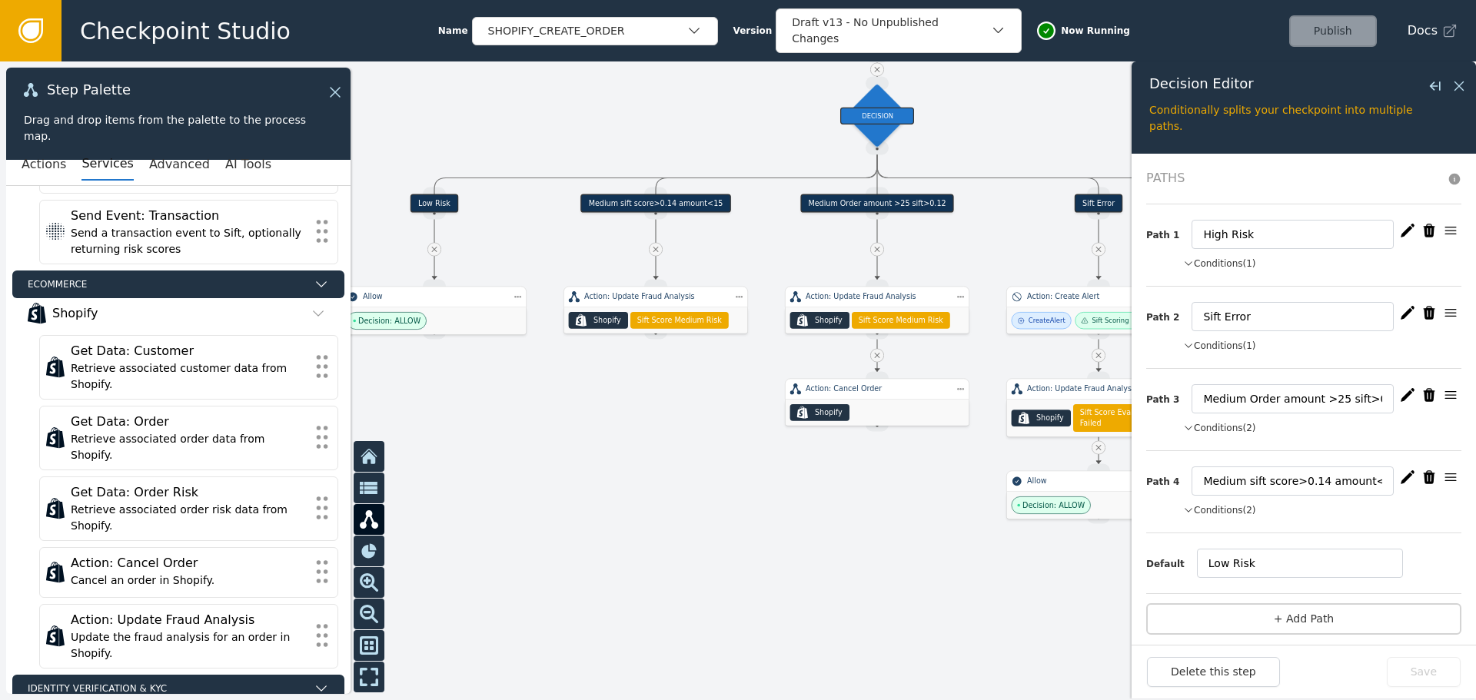
click at [1423, 478] on icon "button" at bounding box center [1428, 477] width 15 height 15
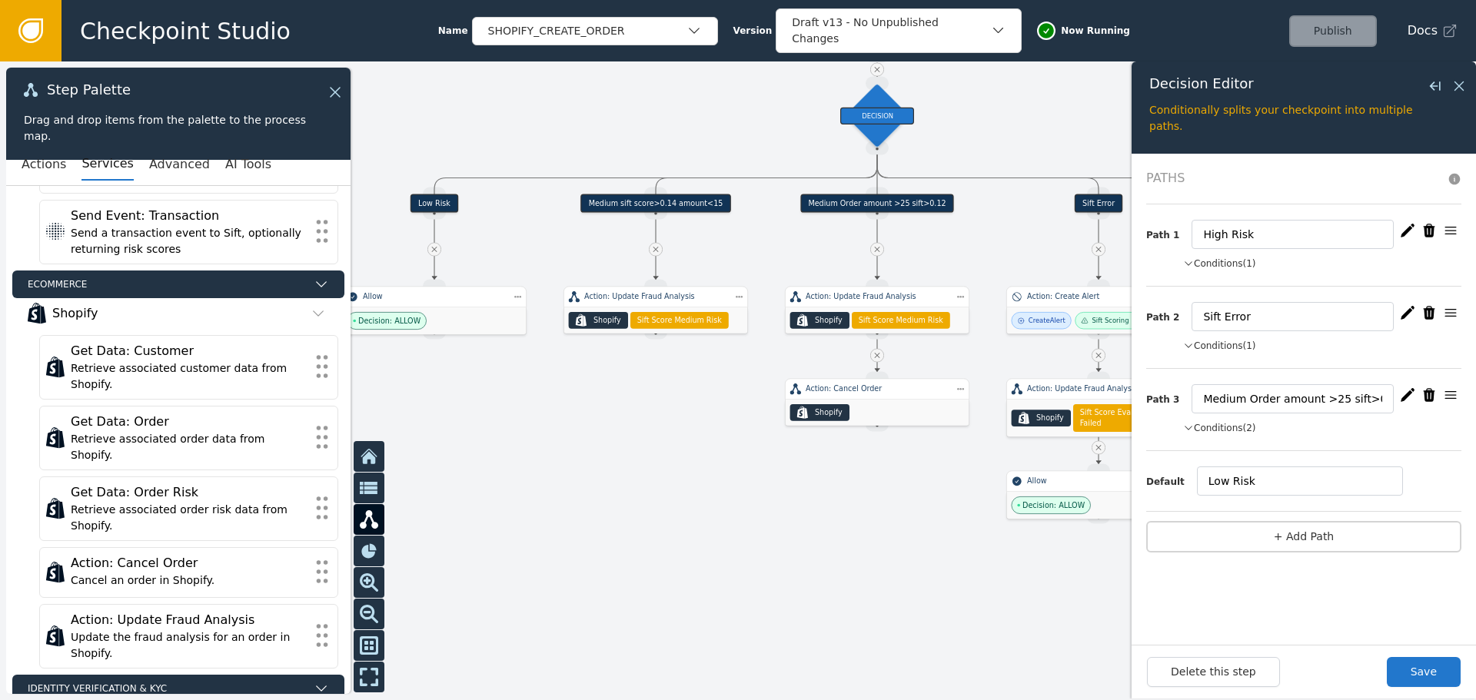
click at [691, 206] on div "Medium sift score>0.14 amount<15" at bounding box center [655, 203] width 150 height 18
click at [684, 306] on div "Action: Update Fraud Analysis" at bounding box center [655, 298] width 184 height 22
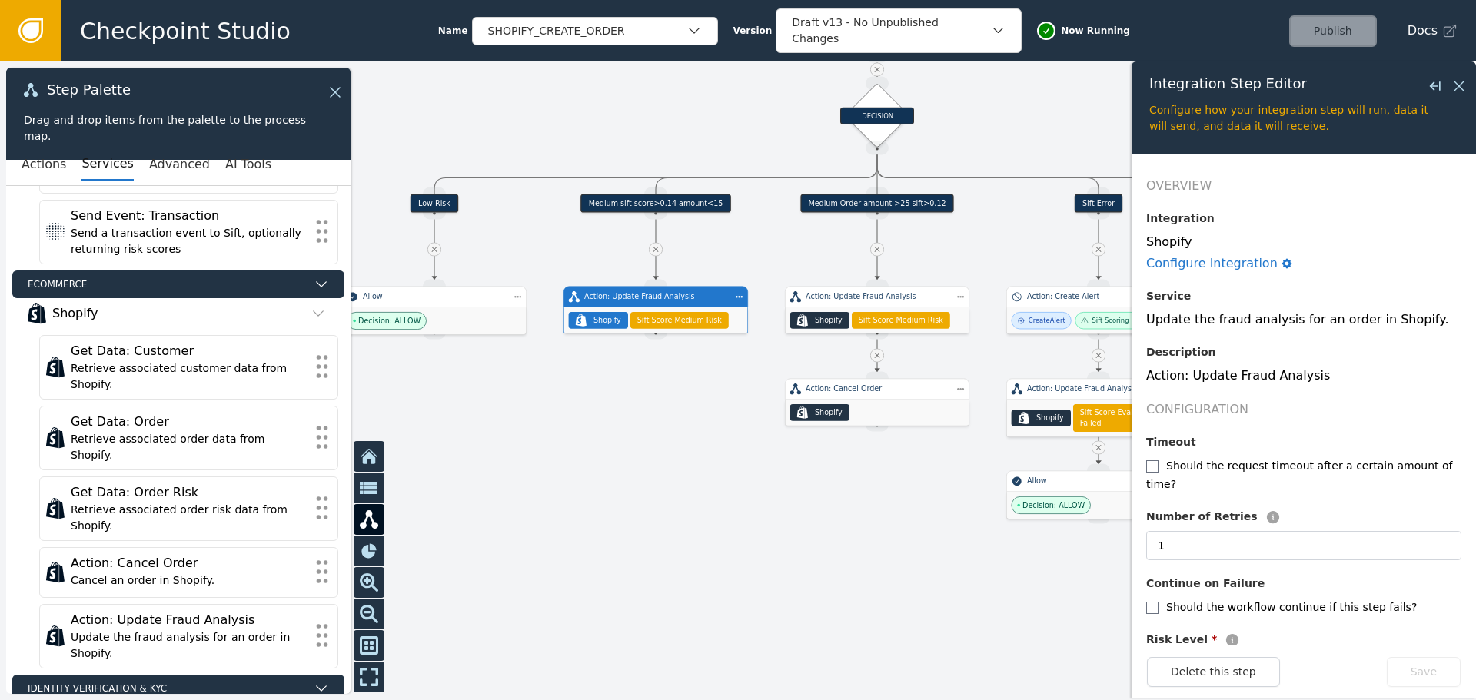
click at [686, 206] on div "Medium sift score>0.14 amount<15" at bounding box center [655, 203] width 150 height 18
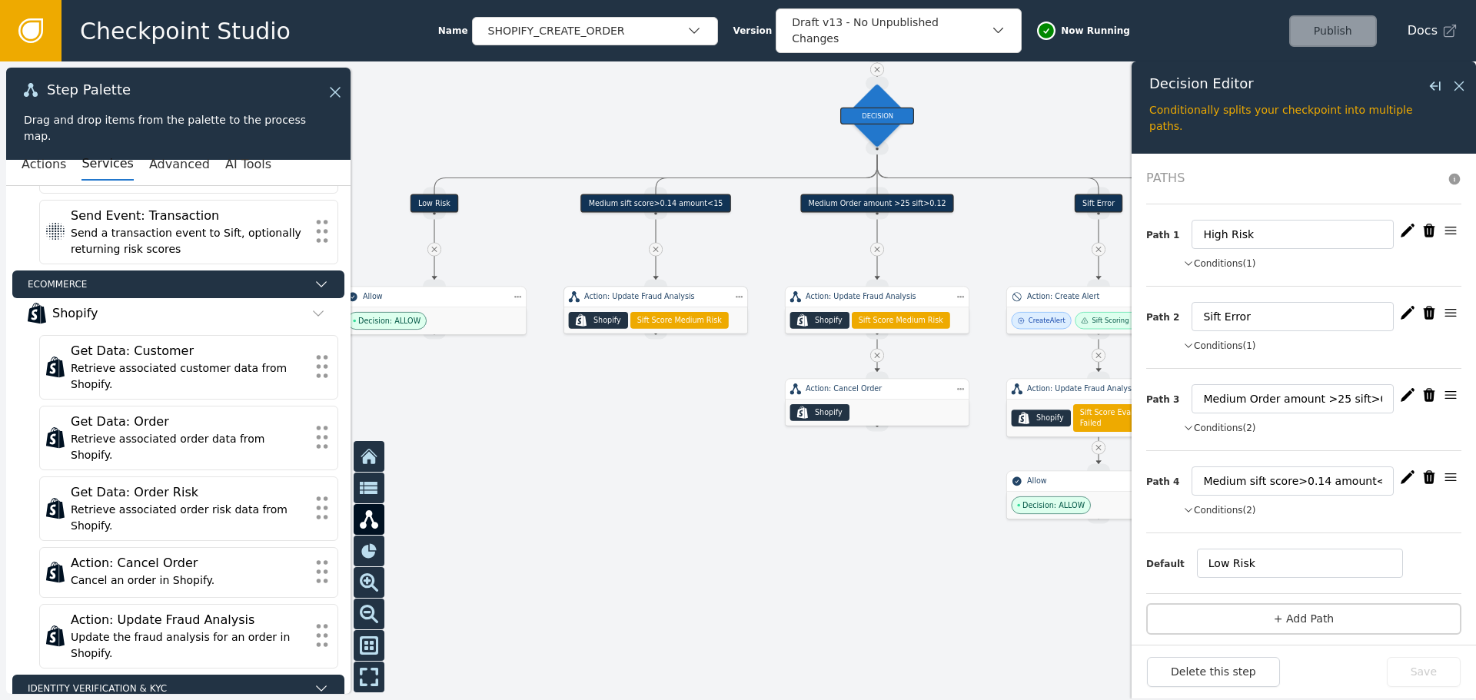
click at [693, 316] on span "Sift Score Medium Risk" at bounding box center [679, 320] width 85 height 11
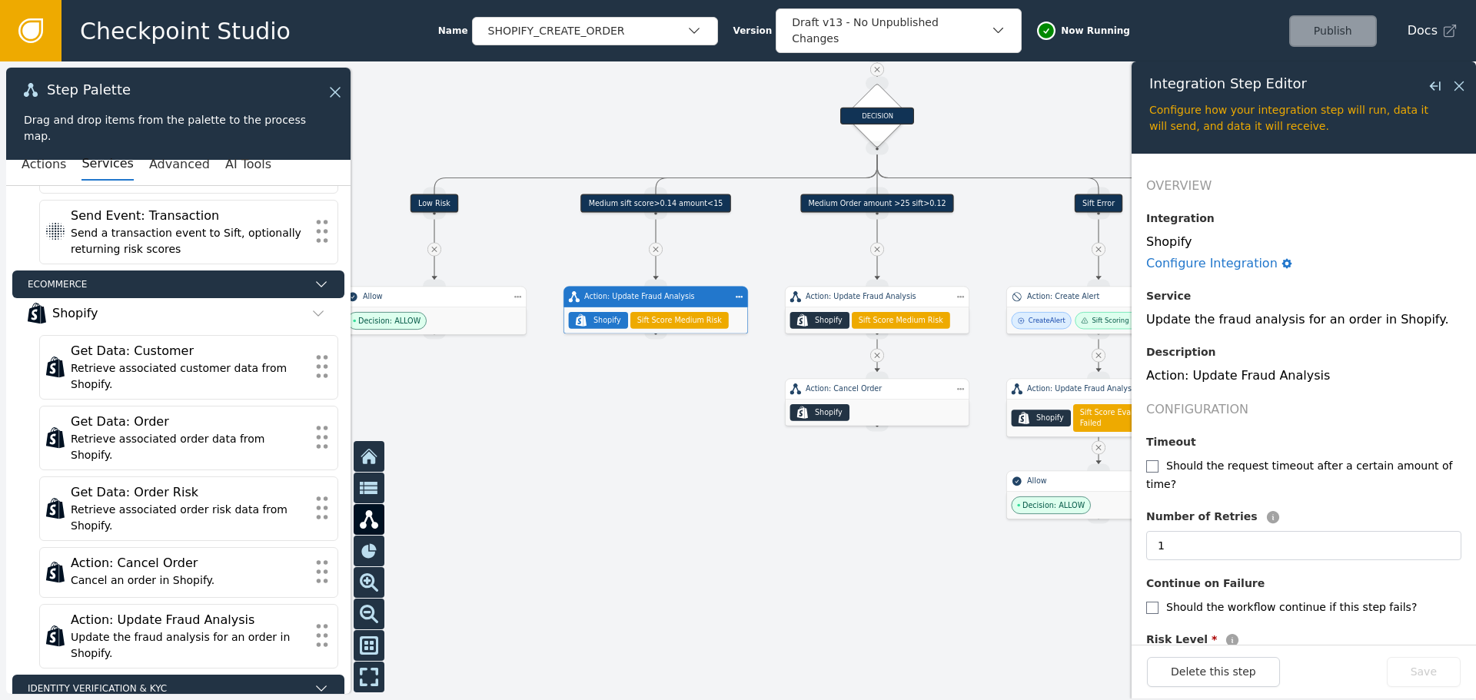
click at [699, 207] on div "Medium sift score>0.14 amount<15" at bounding box center [655, 203] width 150 height 18
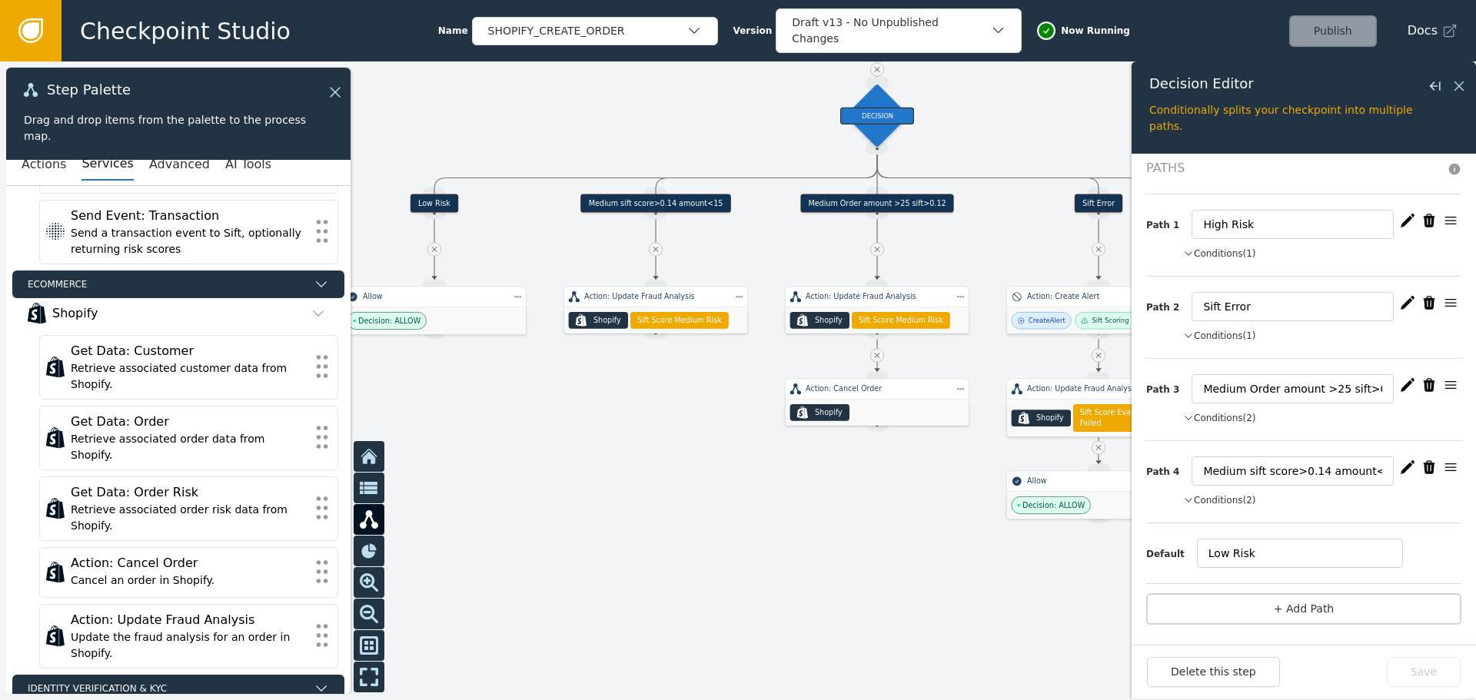
scroll to position [12, 0]
click at [1424, 465] on icon "button" at bounding box center [1430, 464] width 12 height 13
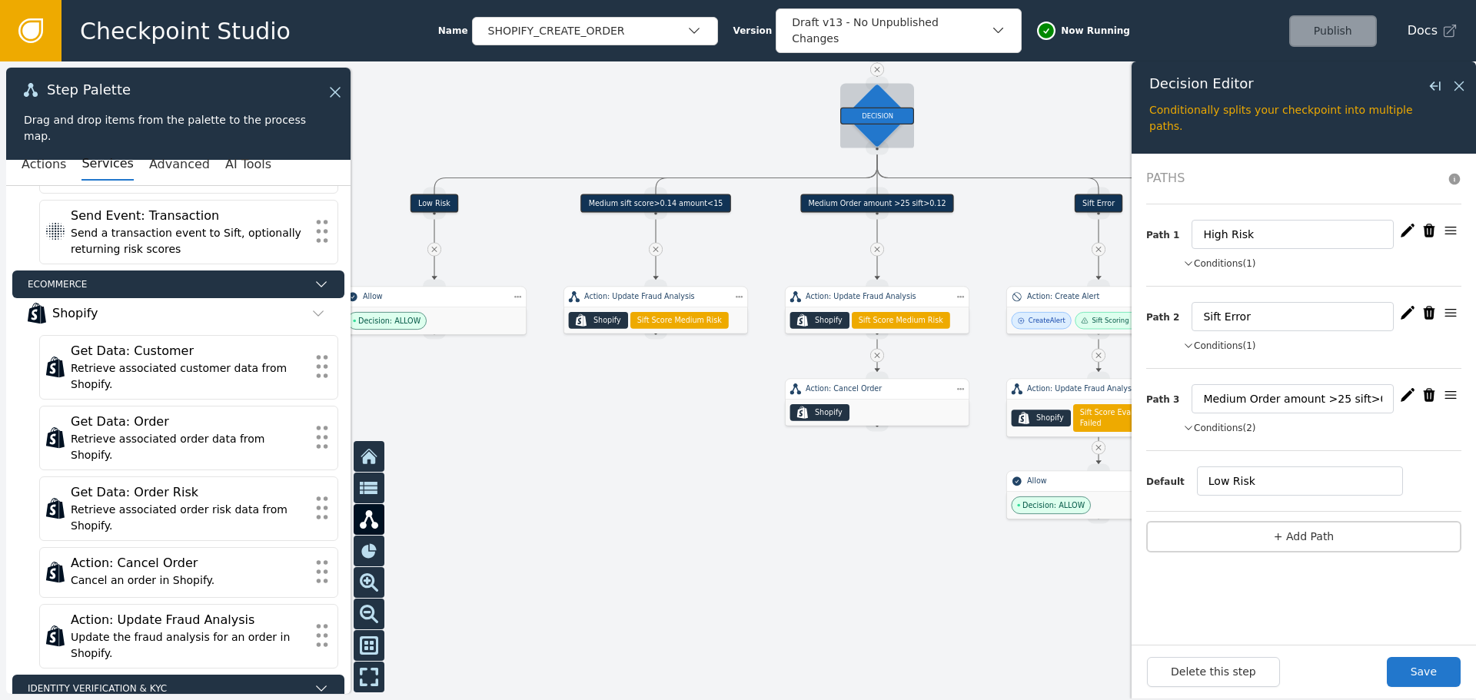
scroll to position [0, 0]
click at [1435, 666] on button "Save" at bounding box center [1424, 672] width 74 height 30
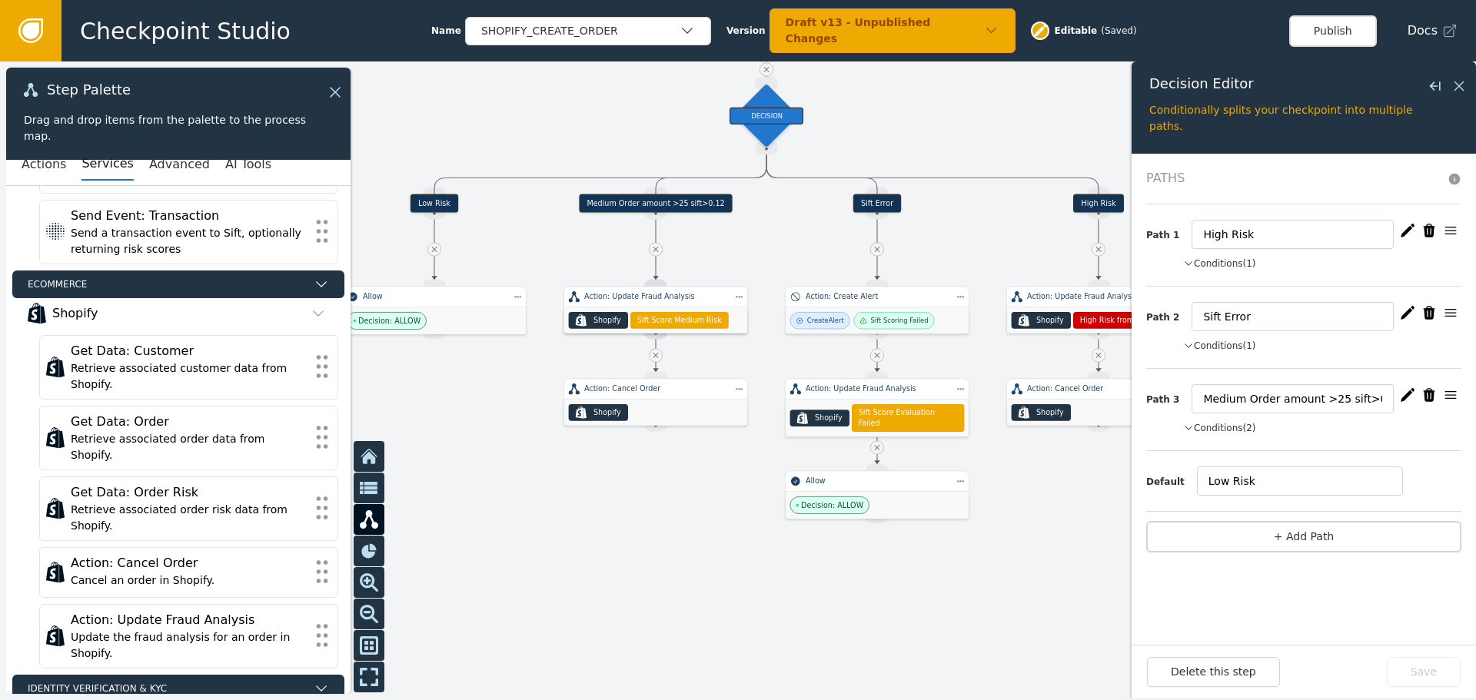
click at [688, 556] on div at bounding box center [738, 380] width 1476 height 639
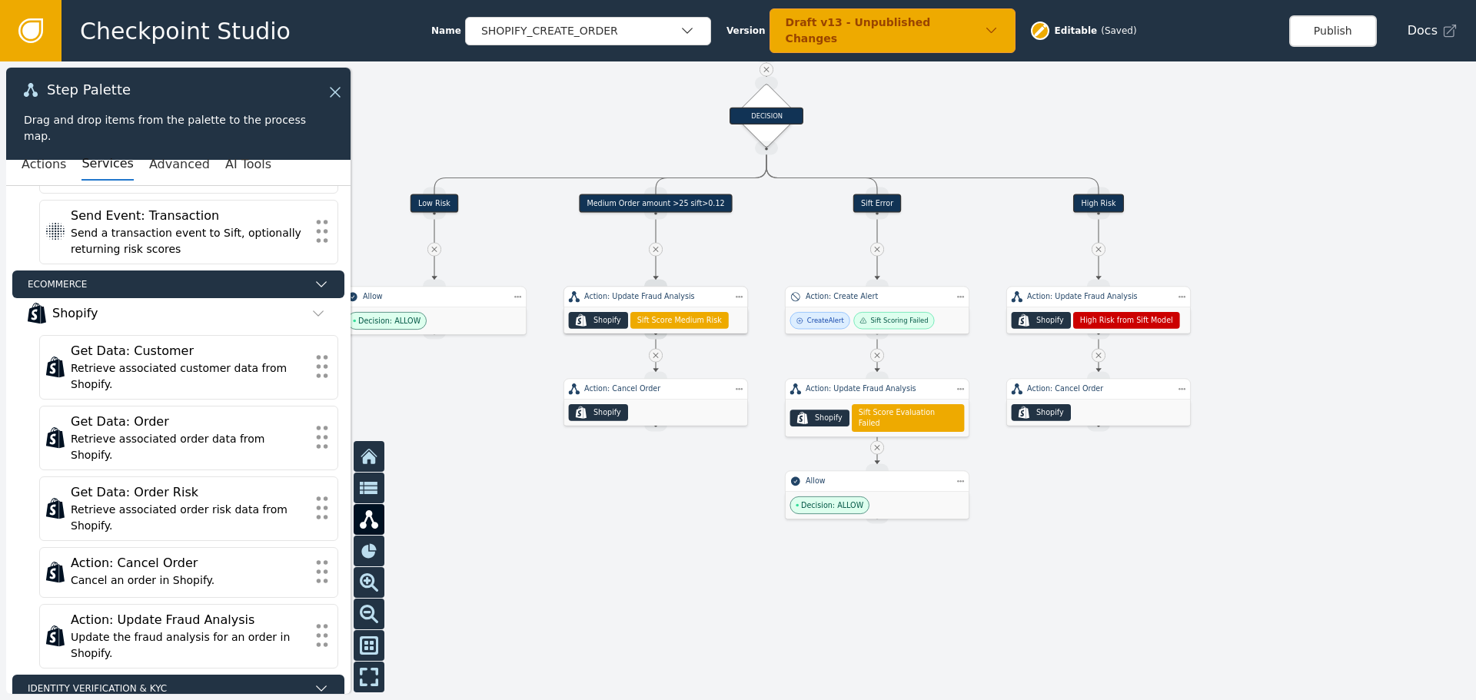
drag, startPoint x: 1362, startPoint y: 35, endPoint x: 1343, endPoint y: 38, distance: 19.4
click at [1361, 35] on button "Publish" at bounding box center [1333, 31] width 88 height 32
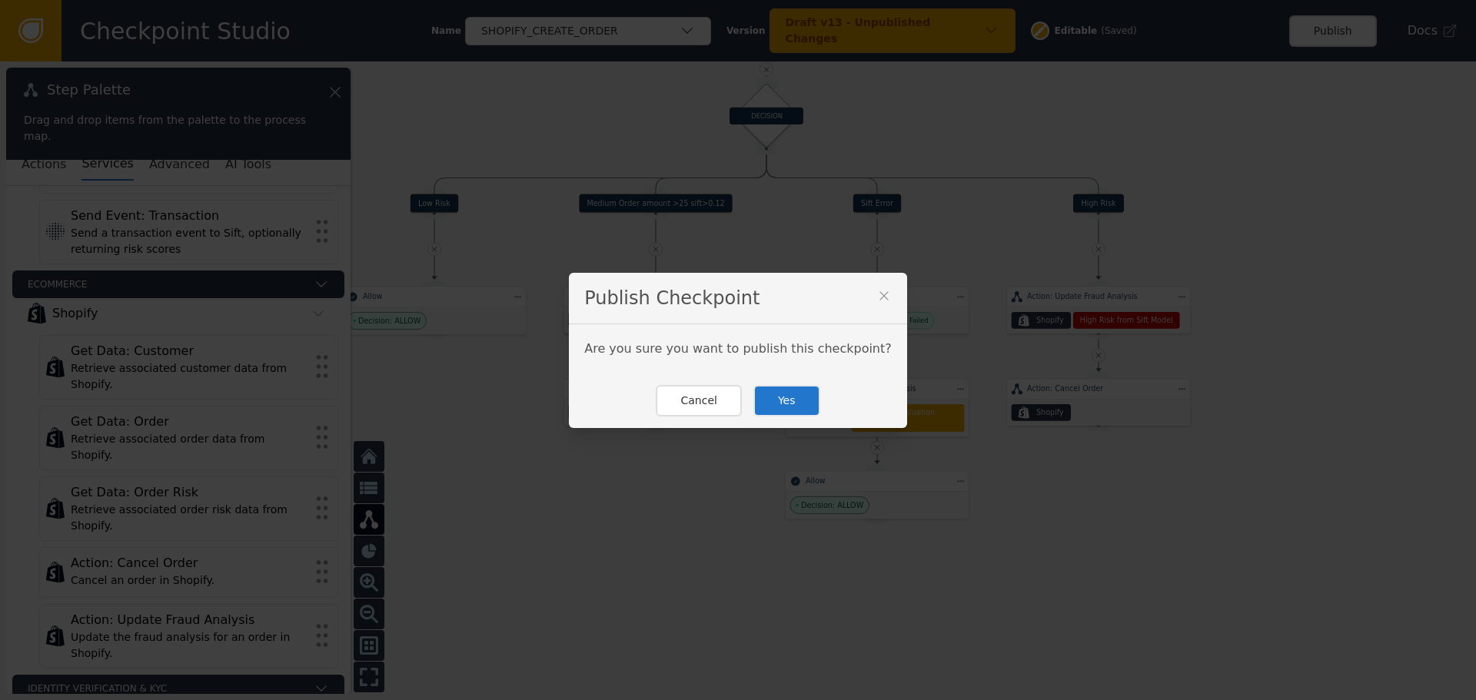
click at [790, 413] on button "Yes" at bounding box center [786, 401] width 67 height 32
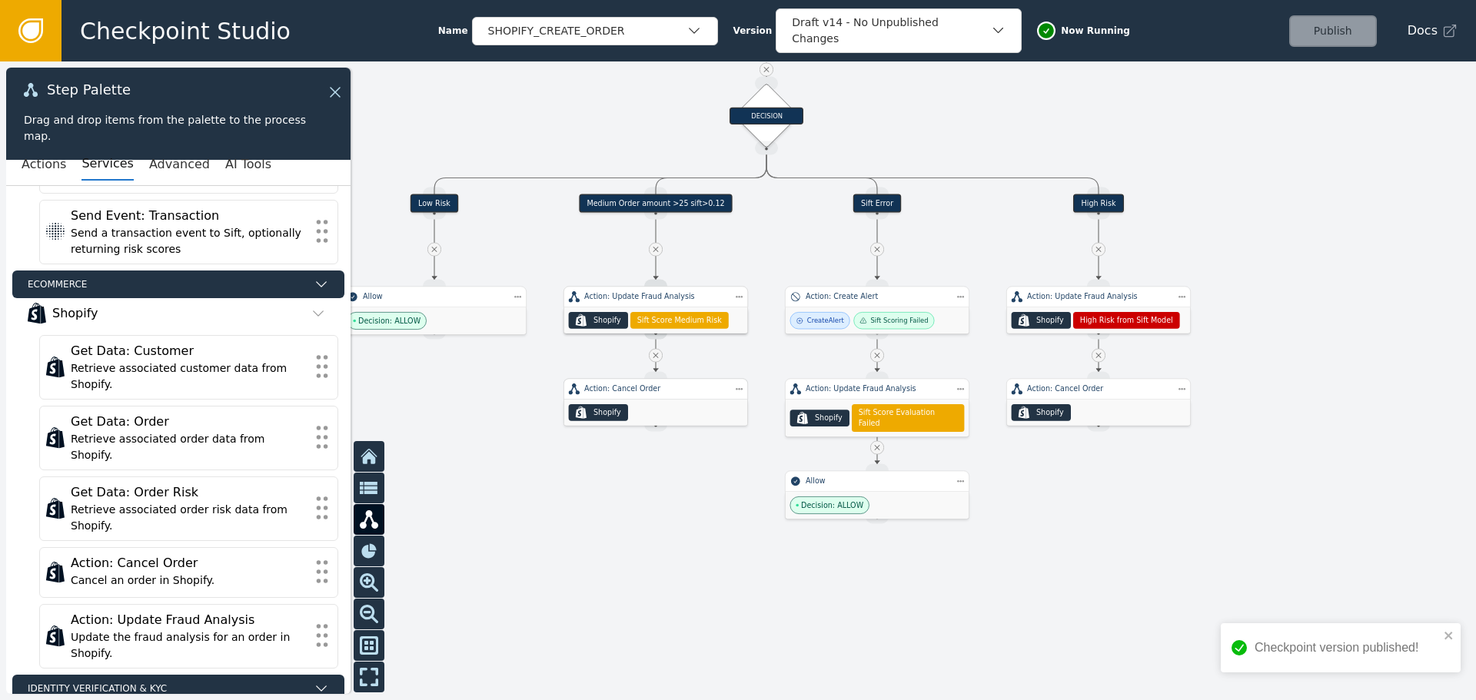
click at [643, 397] on div "Action: Cancel Order" at bounding box center [655, 390] width 184 height 22
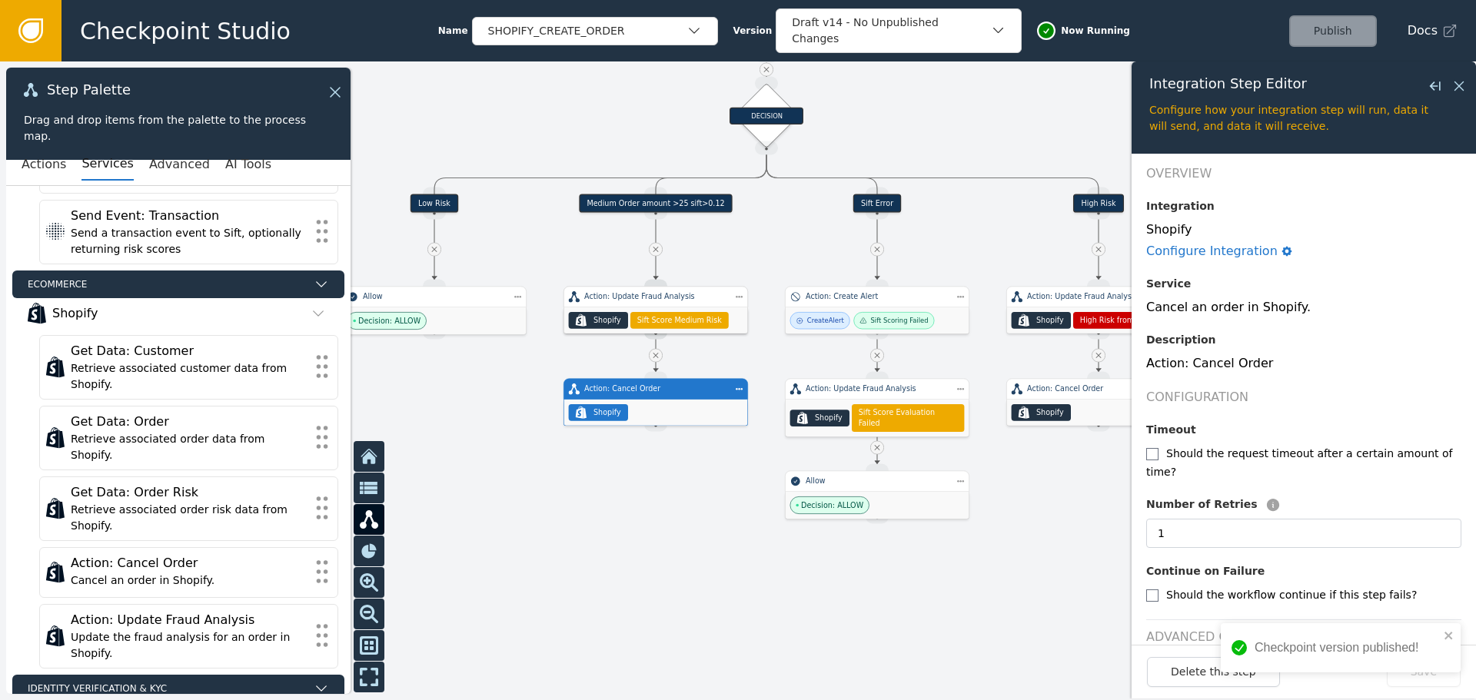
scroll to position [18, 0]
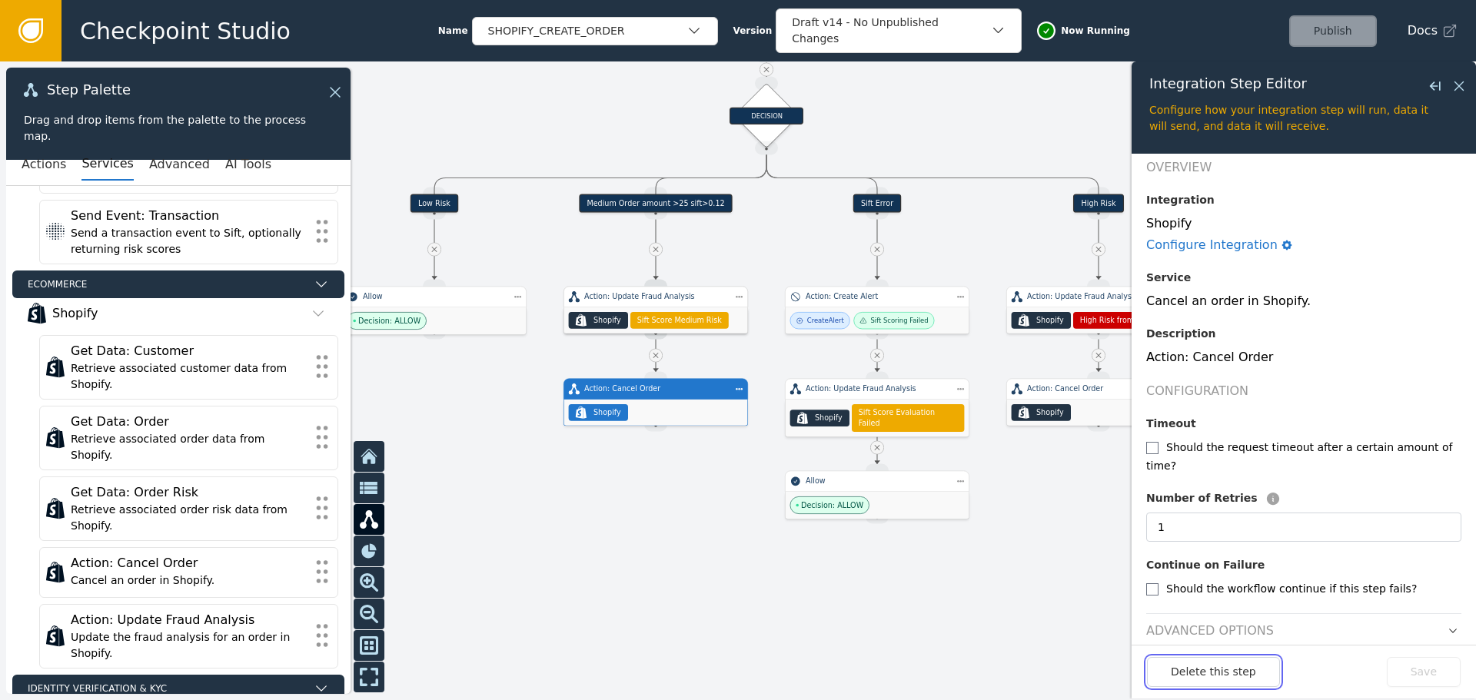
click at [1165, 679] on button "Delete this step" at bounding box center [1213, 672] width 133 height 30
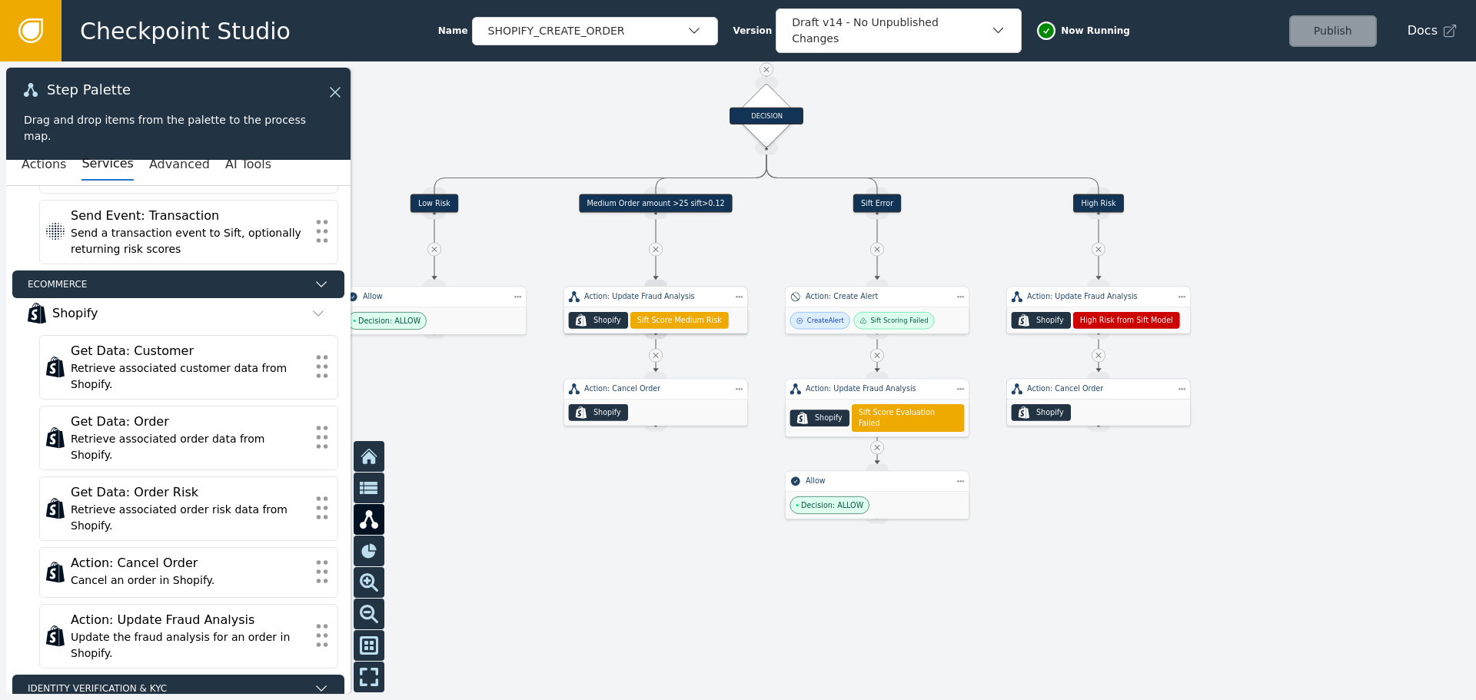
click at [1103, 391] on div "Action: Cancel Order" at bounding box center [1098, 389] width 143 height 11
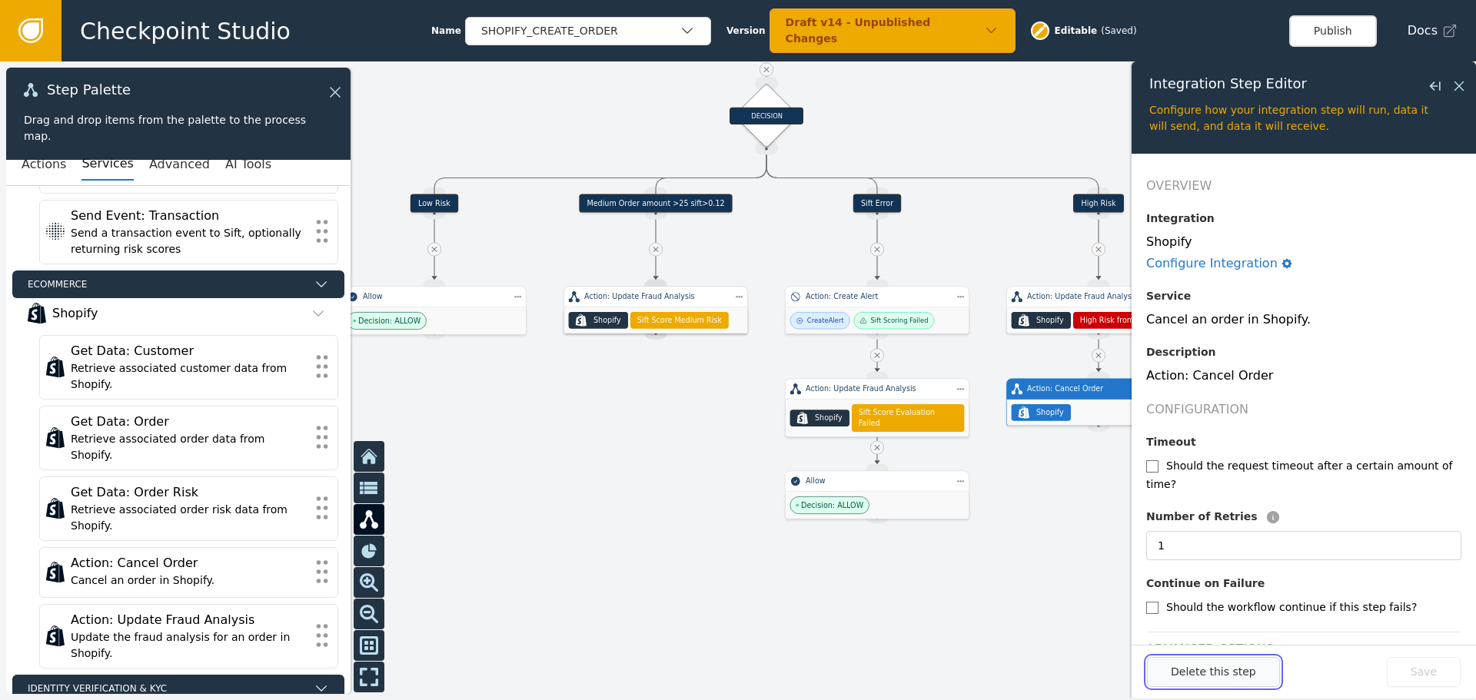
click at [1221, 683] on button "Delete this step" at bounding box center [1213, 672] width 133 height 30
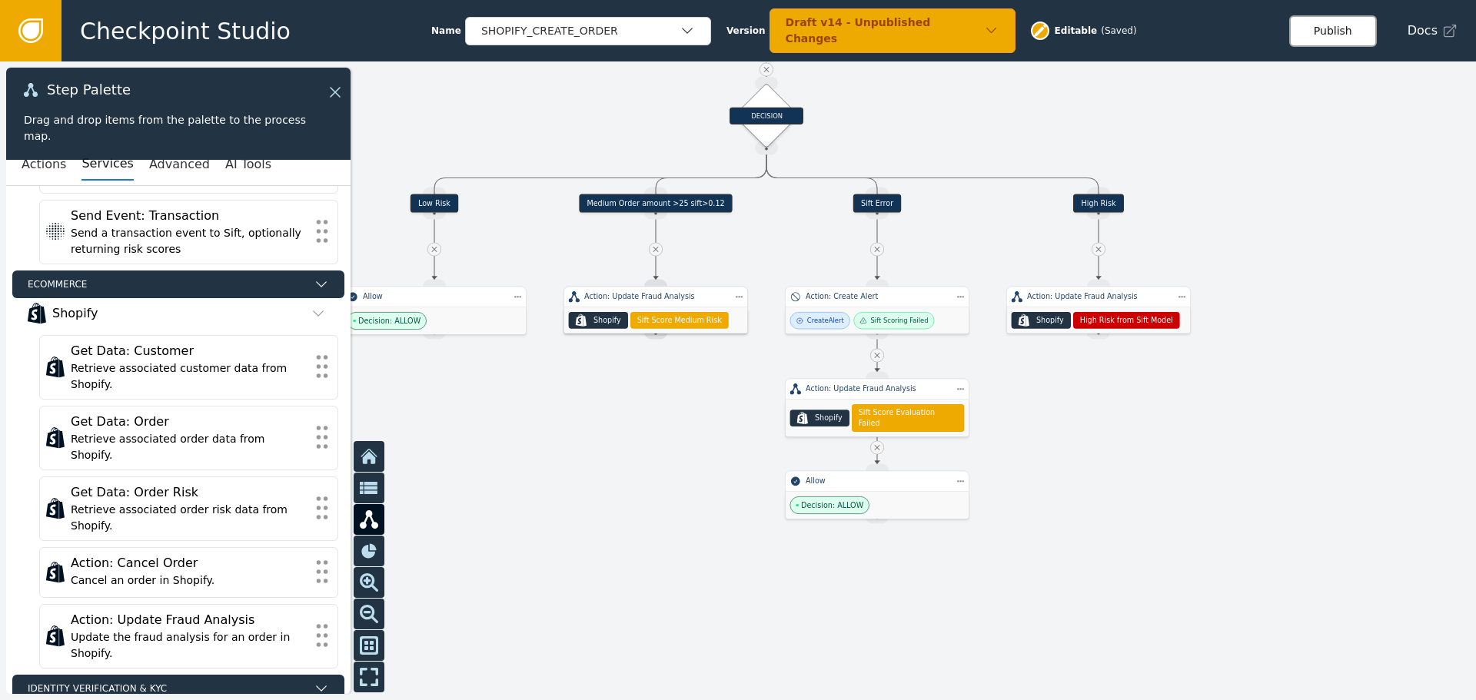
click at [1356, 28] on button "Publish" at bounding box center [1333, 31] width 88 height 32
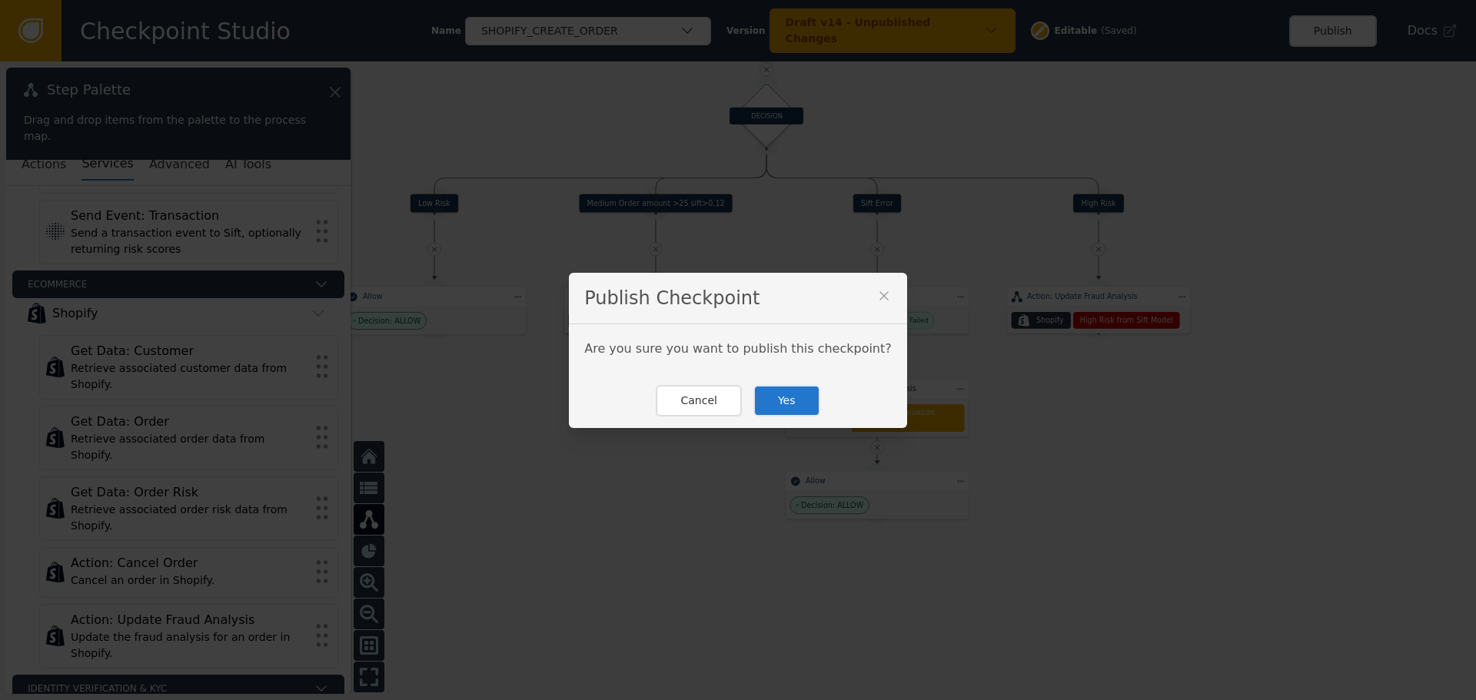
click at [774, 410] on button "Yes" at bounding box center [786, 401] width 67 height 32
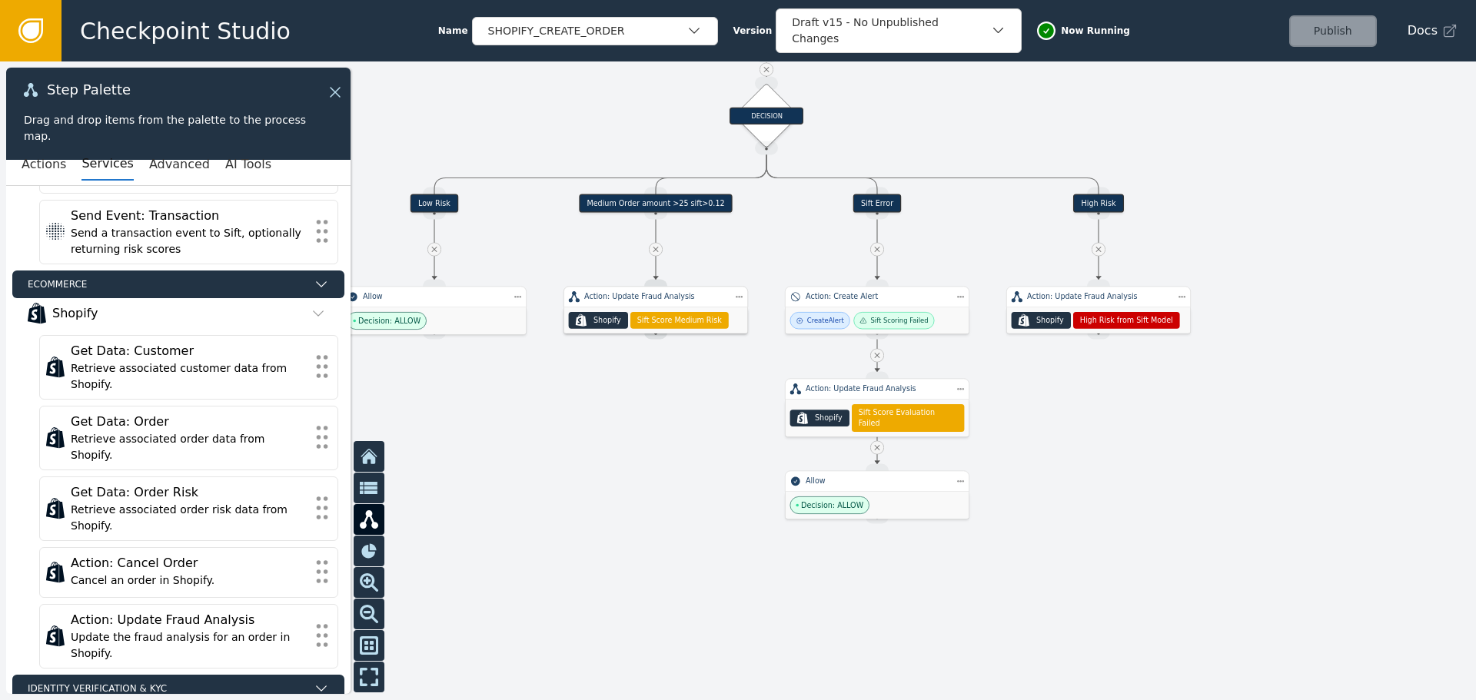
click at [11, 32] on link at bounding box center [30, 30] width 61 height 61
